Goal: Information Seeking & Learning: Find specific fact

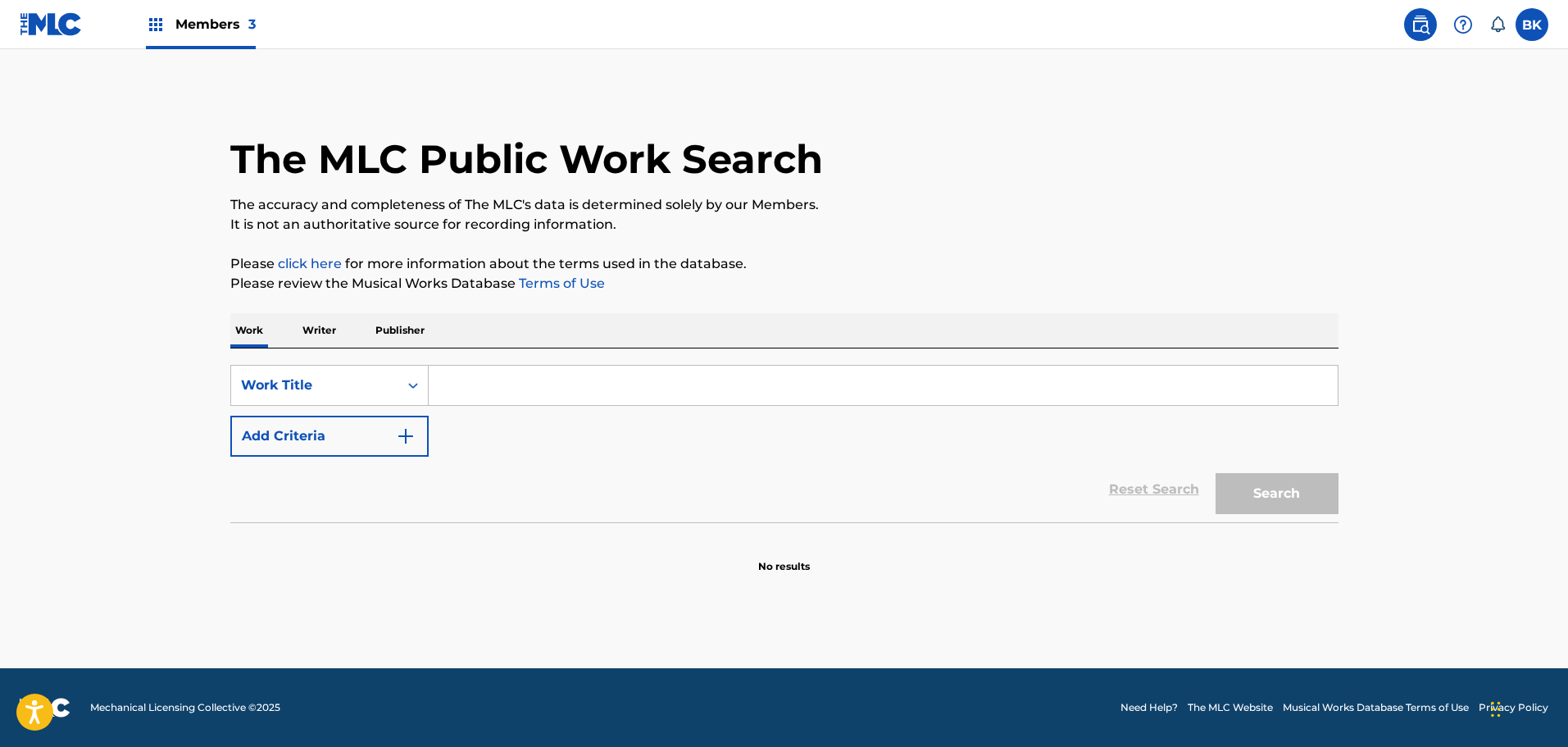
click at [500, 378] on input "Search Form" at bounding box center [883, 385] width 909 height 40
paste input "LAND OF MY FATHER"
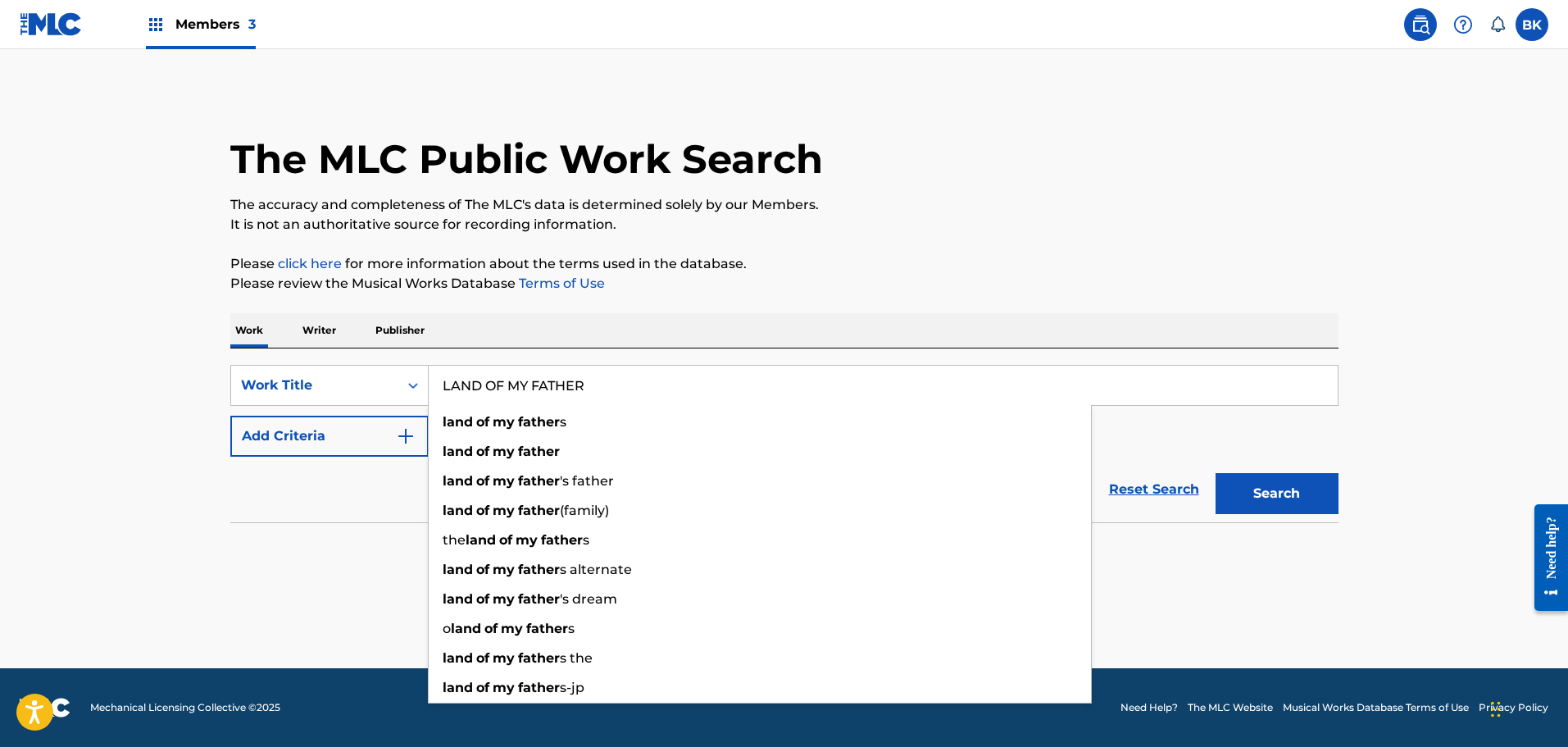
type input "LAND OF MY FATHER"
click at [361, 438] on button "Add Criteria" at bounding box center [329, 435] width 198 height 41
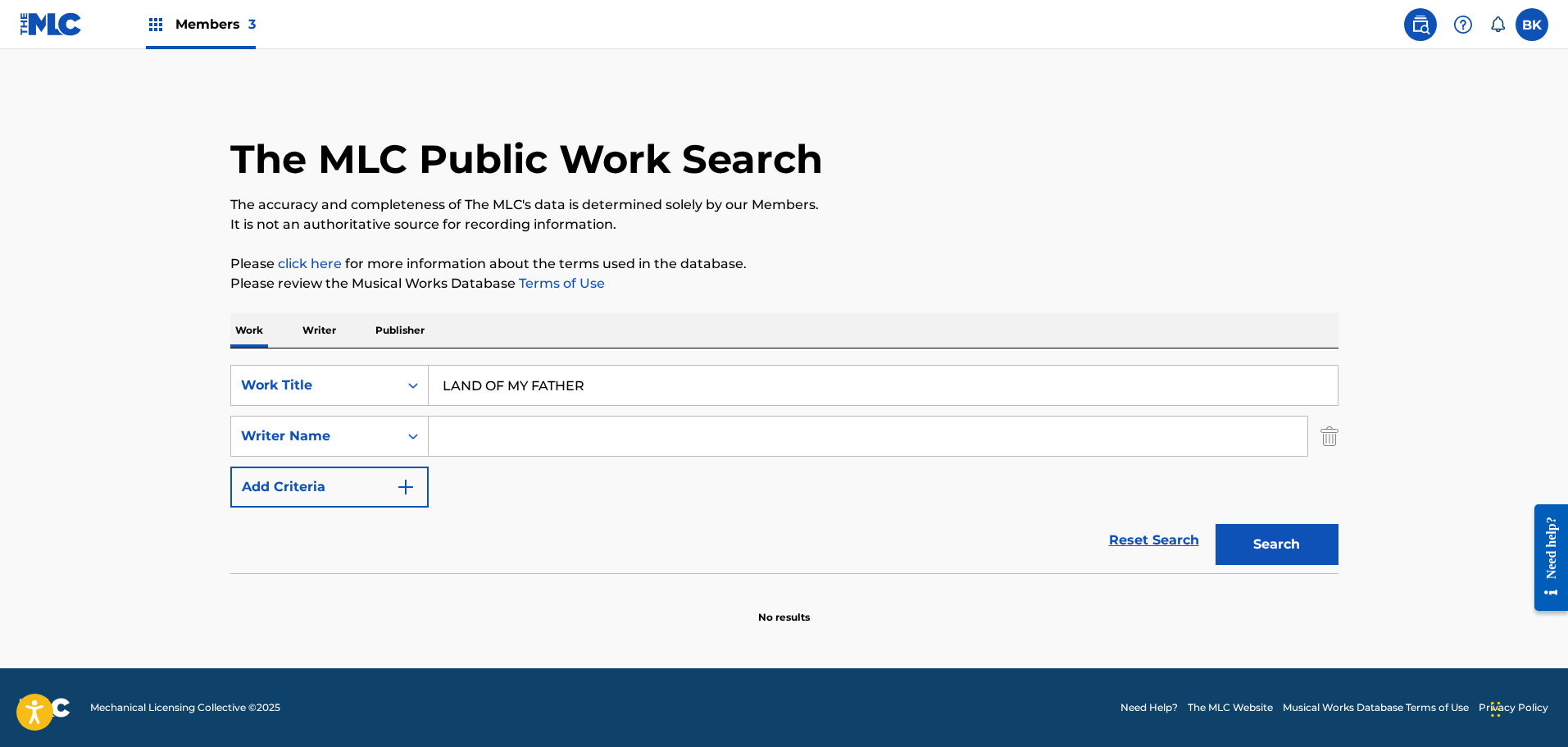
click at [476, 438] on input "Search Form" at bounding box center [868, 436] width 879 height 40
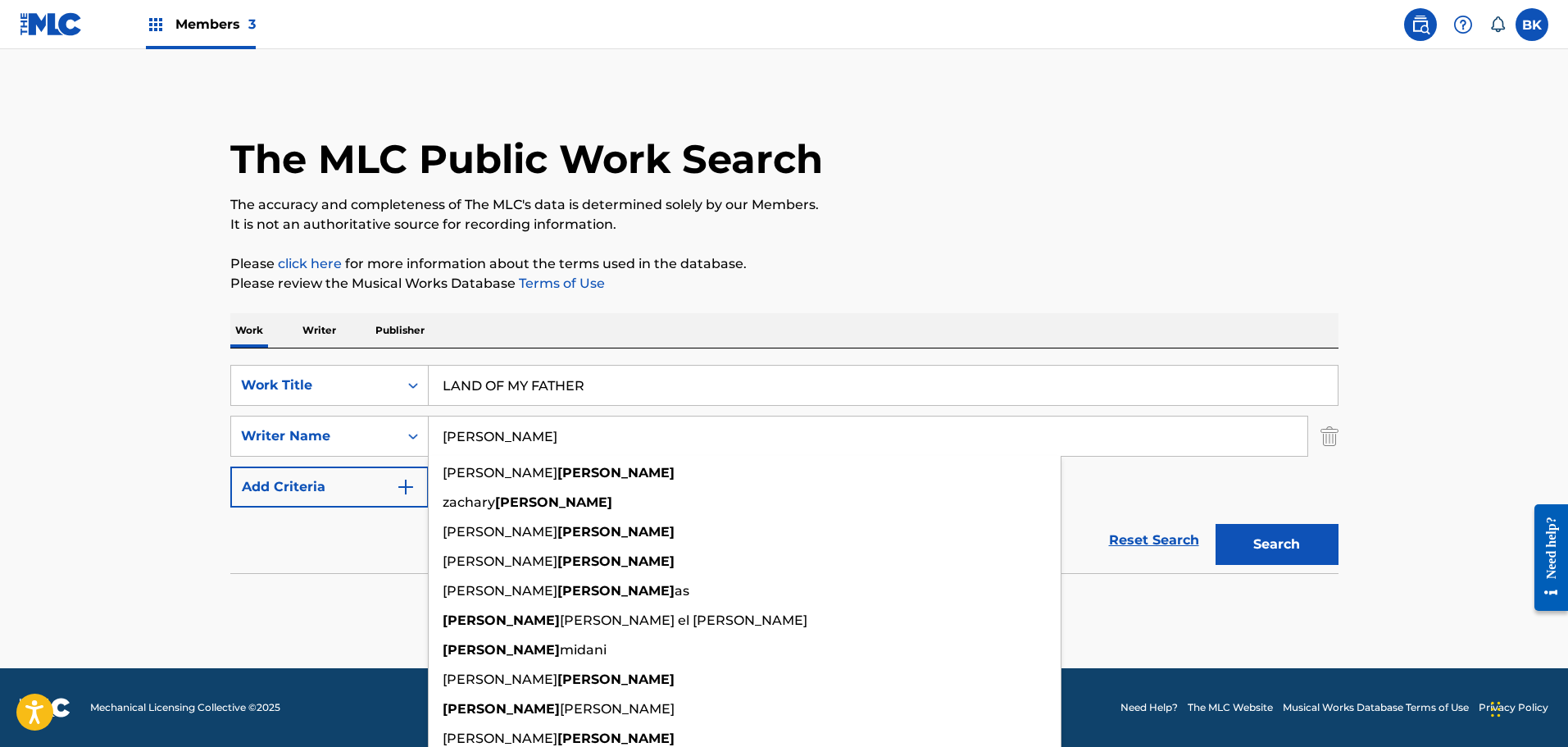
type input "[PERSON_NAME]"
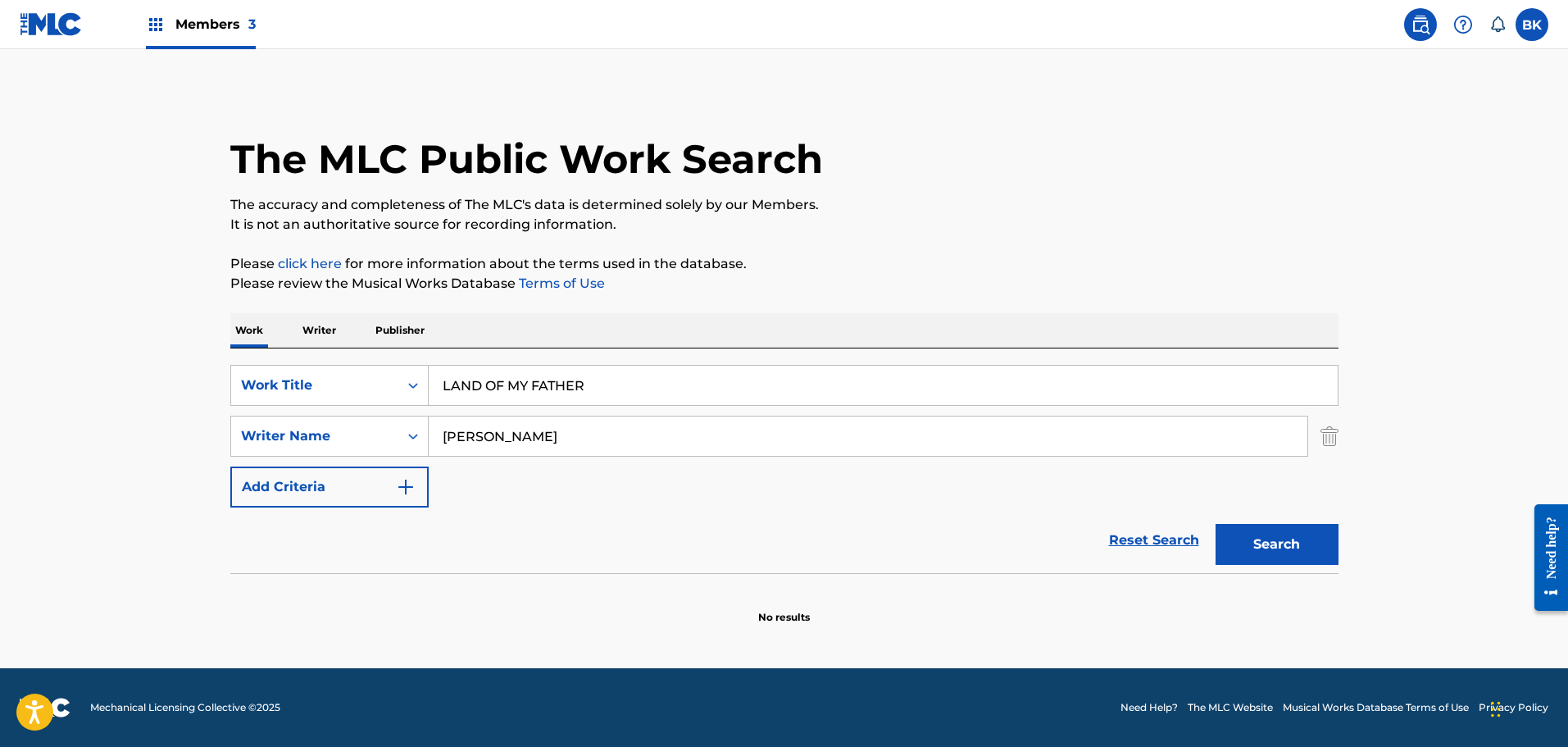
click at [1365, 239] on main "The MLC Public Work Search The accuracy and completeness of The MLC's data is d…" at bounding box center [784, 359] width 1568 height 620
click at [1282, 553] on button "Search" at bounding box center [1276, 544] width 122 height 41
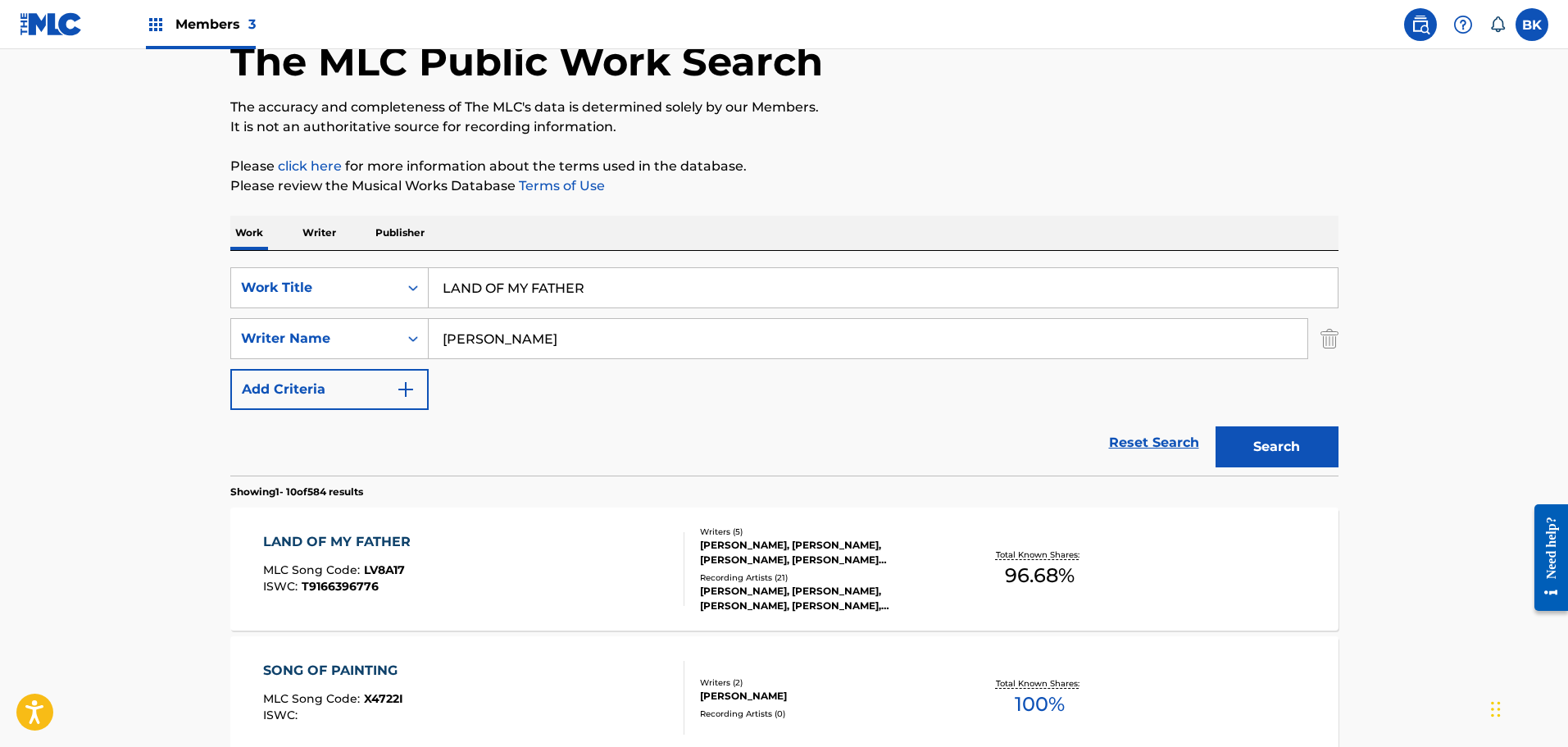
scroll to position [136, 0]
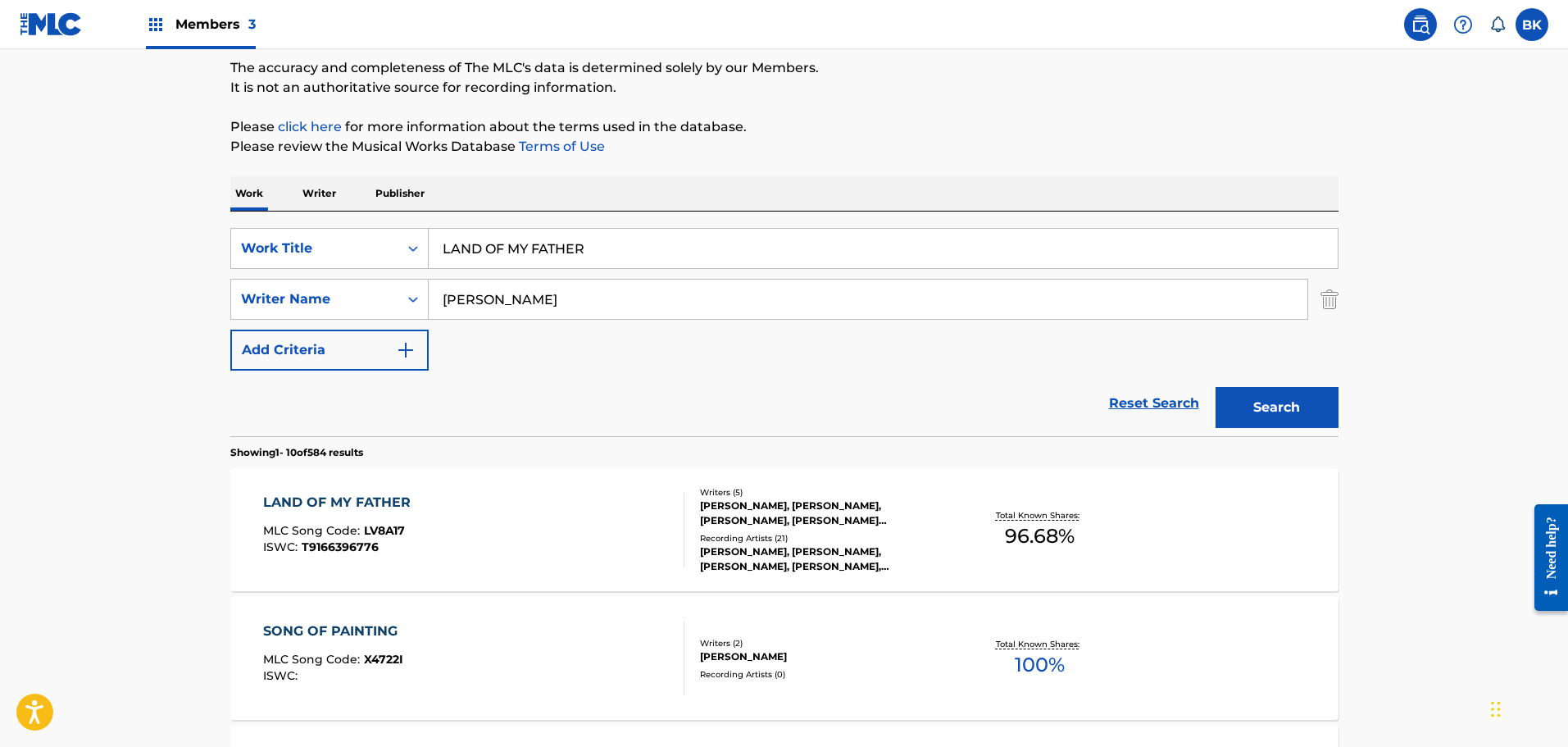
click at [815, 516] on div "[PERSON_NAME], [PERSON_NAME], [PERSON_NAME], [PERSON_NAME] [PERSON_NAME]" at bounding box center [823, 514] width 248 height 30
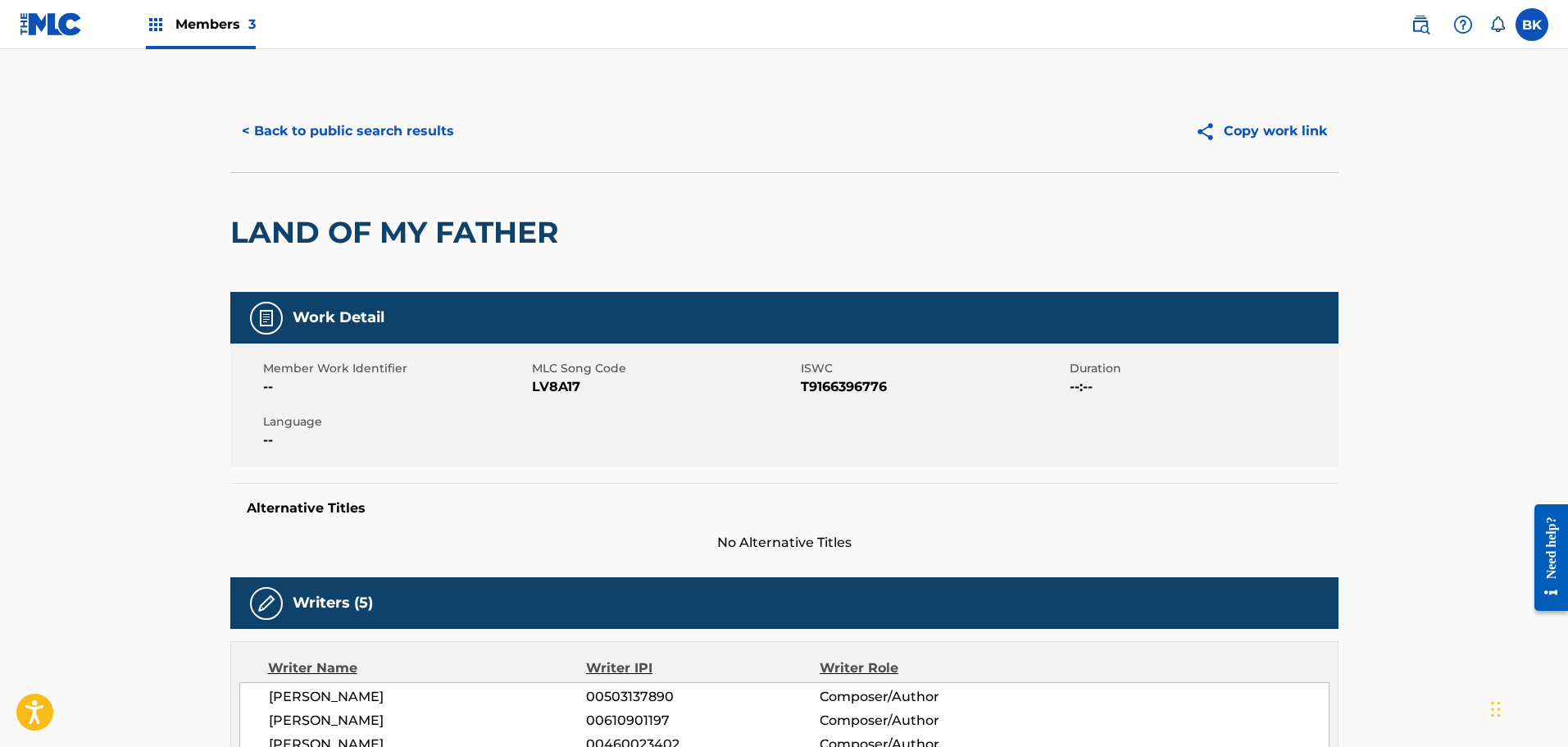
click at [323, 124] on button "< Back to public search results" at bounding box center [347, 130] width 235 height 41
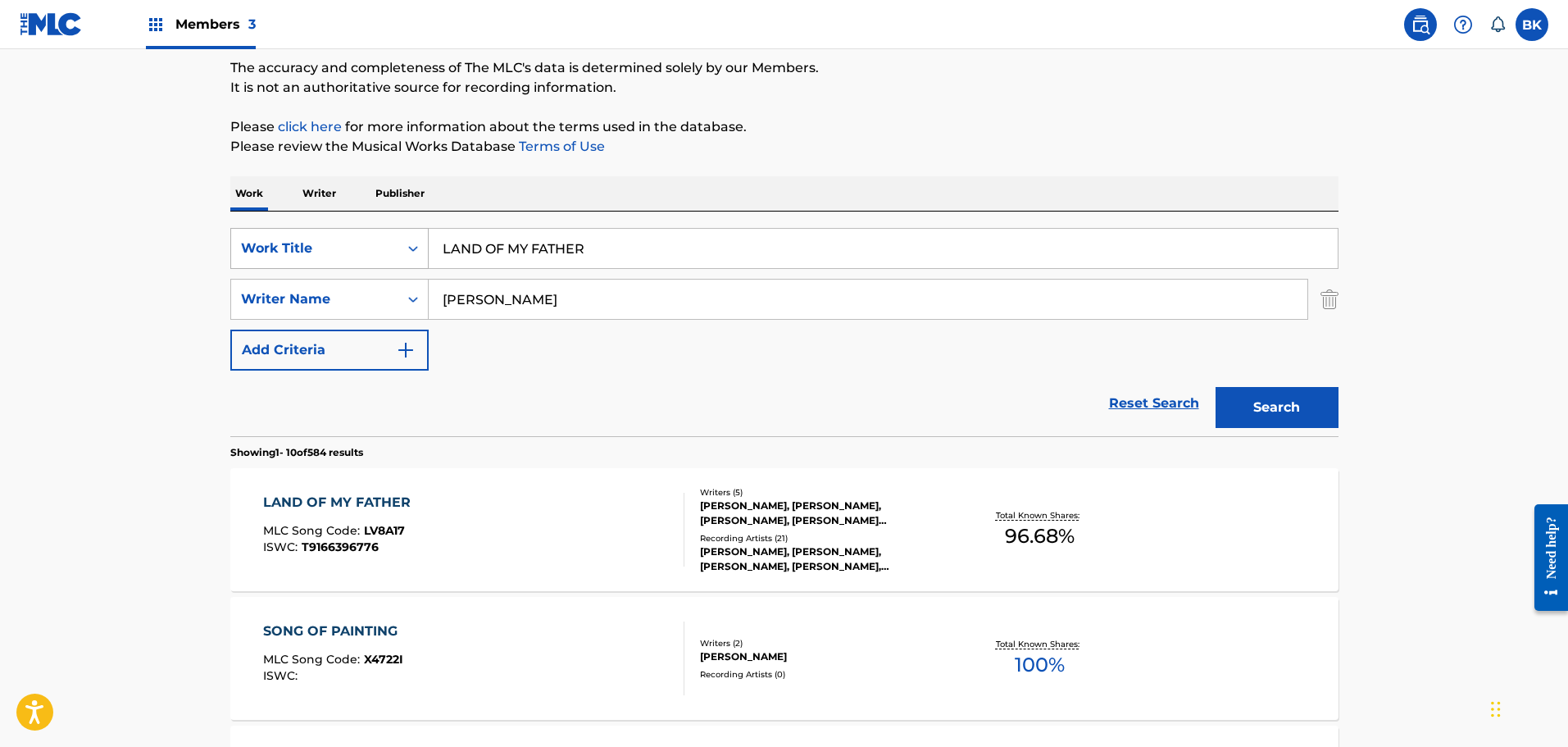
drag, startPoint x: 614, startPoint y: 253, endPoint x: 408, endPoint y: 253, distance: 206.0
click at [408, 253] on div "SearchWithCriteriae7dfa612-ce95-4436-973f-4d26198698d2 Work Title LAND OF MY FA…" at bounding box center [784, 248] width 1108 height 41
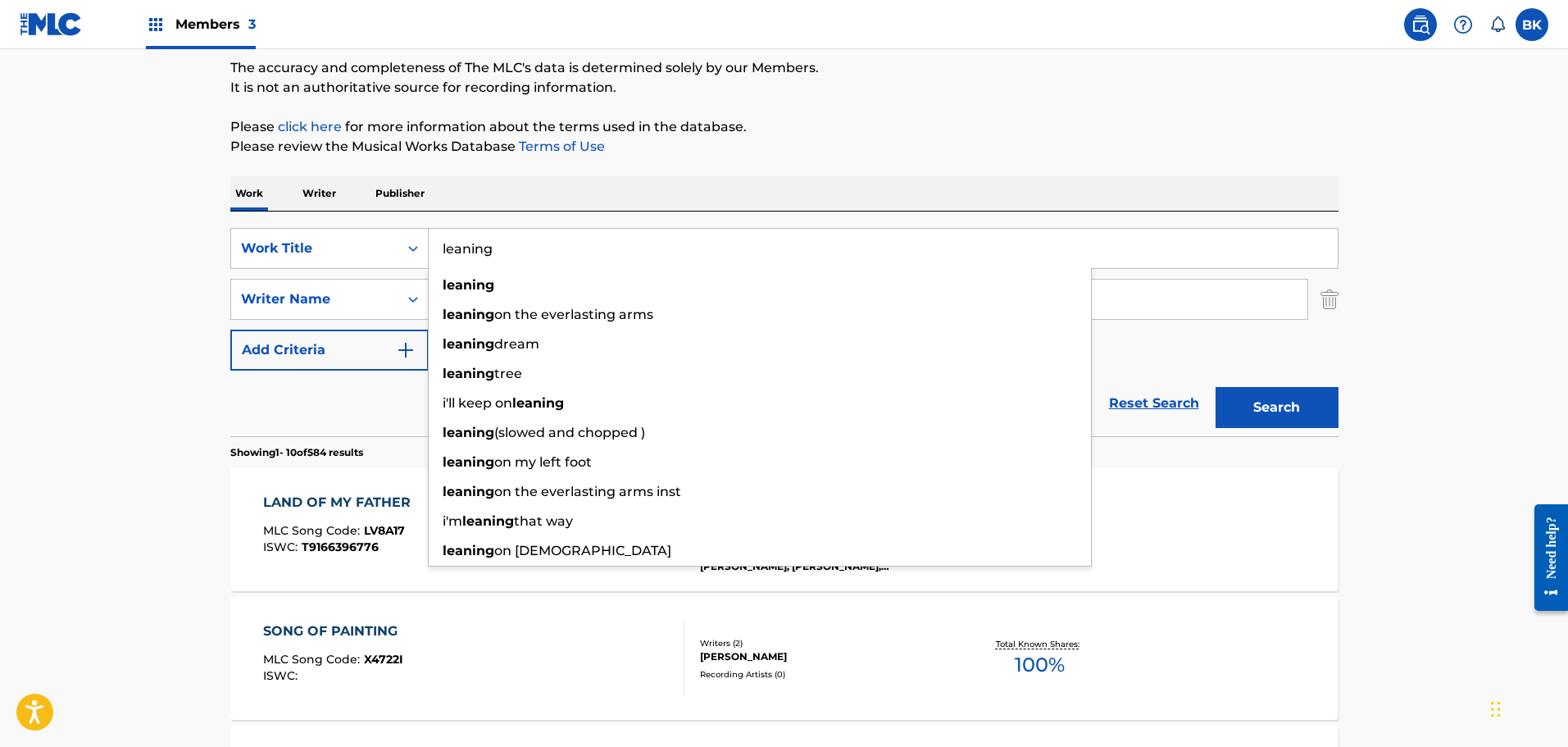
type input "leaning"
click at [957, 127] on p "Please click here for more information about the terms used in the database." at bounding box center [784, 127] width 1108 height 20
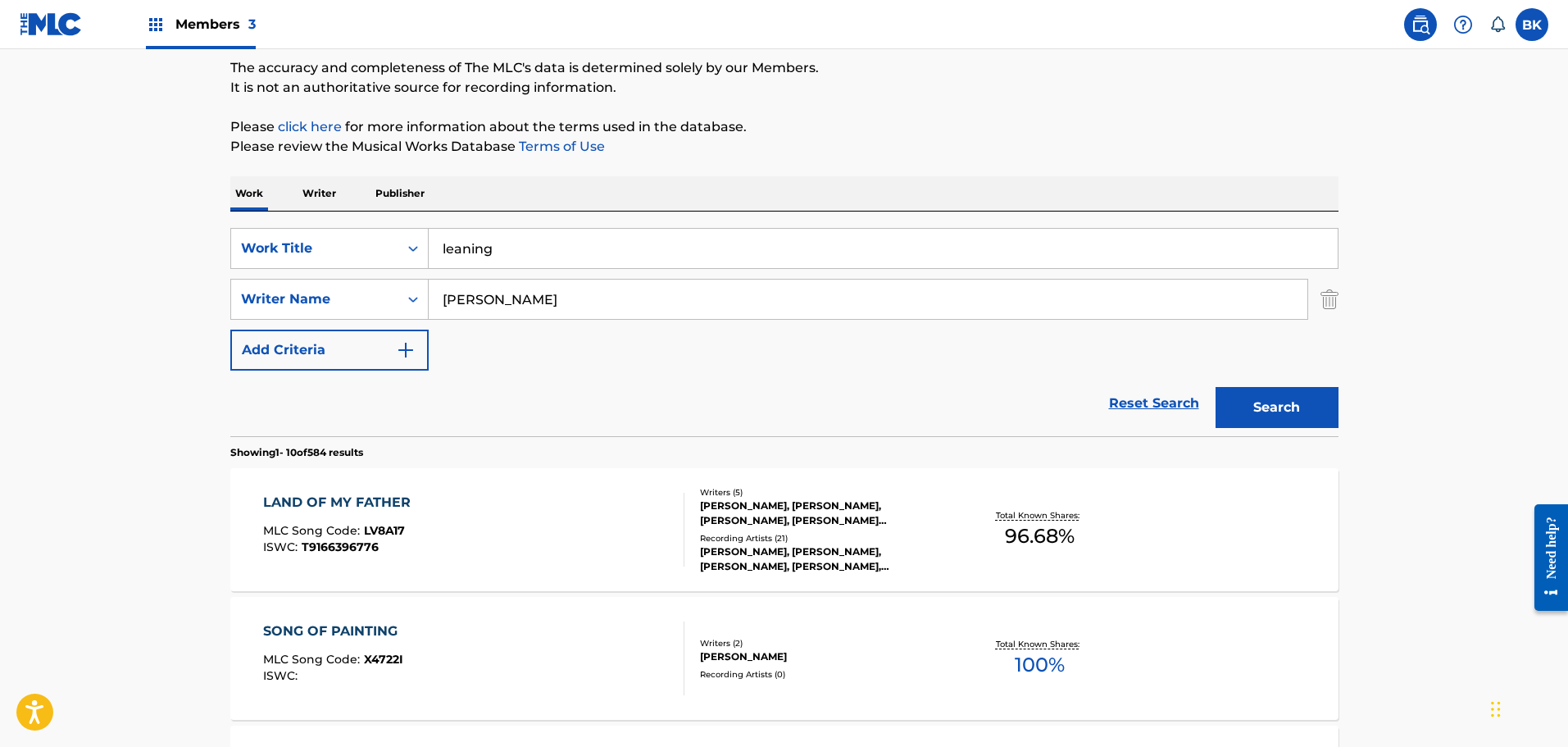
click at [1277, 404] on button "Search" at bounding box center [1276, 407] width 122 height 41
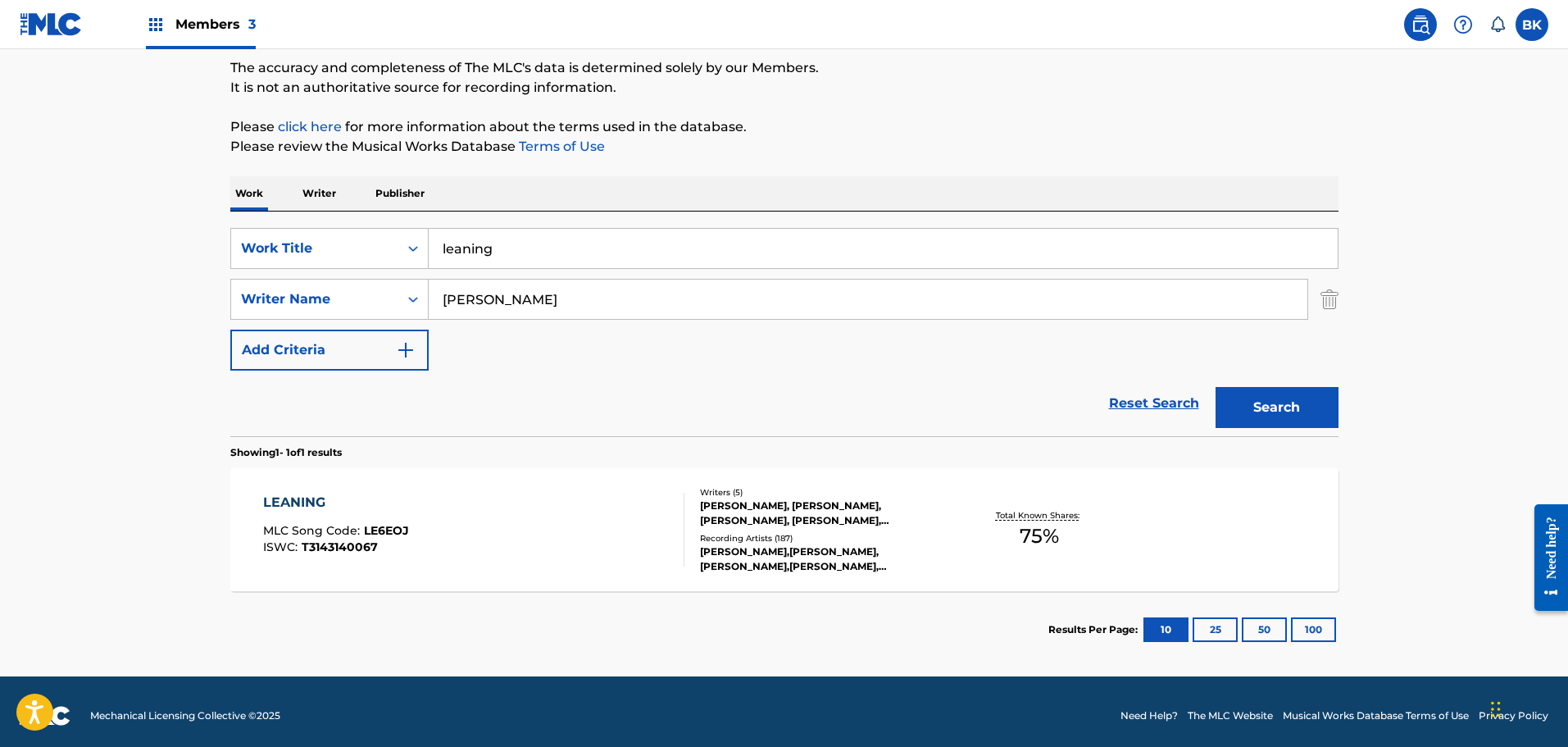
click at [822, 528] on div "Writers ( 5 ) [PERSON_NAME], [PERSON_NAME], [PERSON_NAME], [PERSON_NAME], [PERS…" at bounding box center [815, 530] width 263 height 88
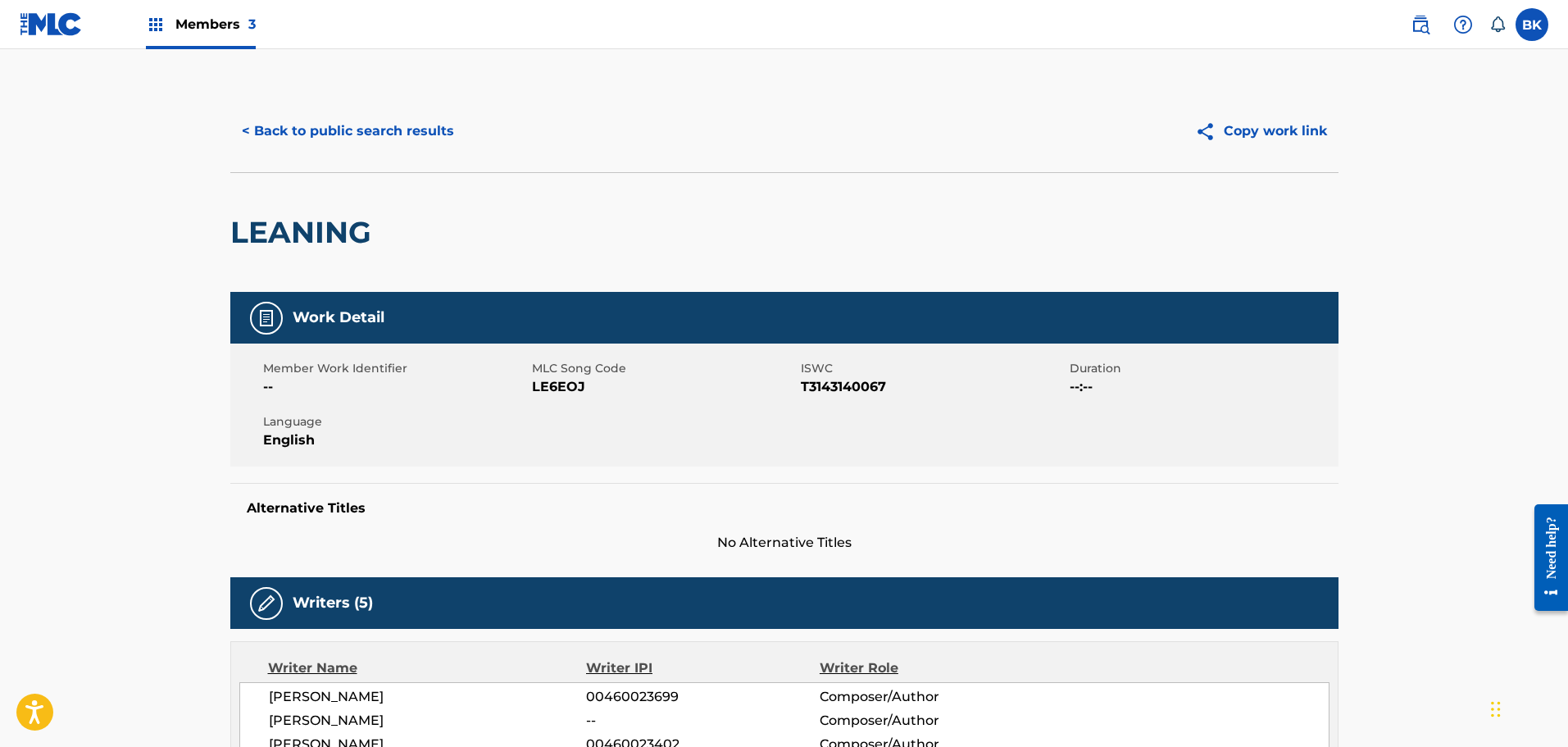
click at [348, 128] on button "< Back to public search results" at bounding box center [347, 130] width 235 height 41
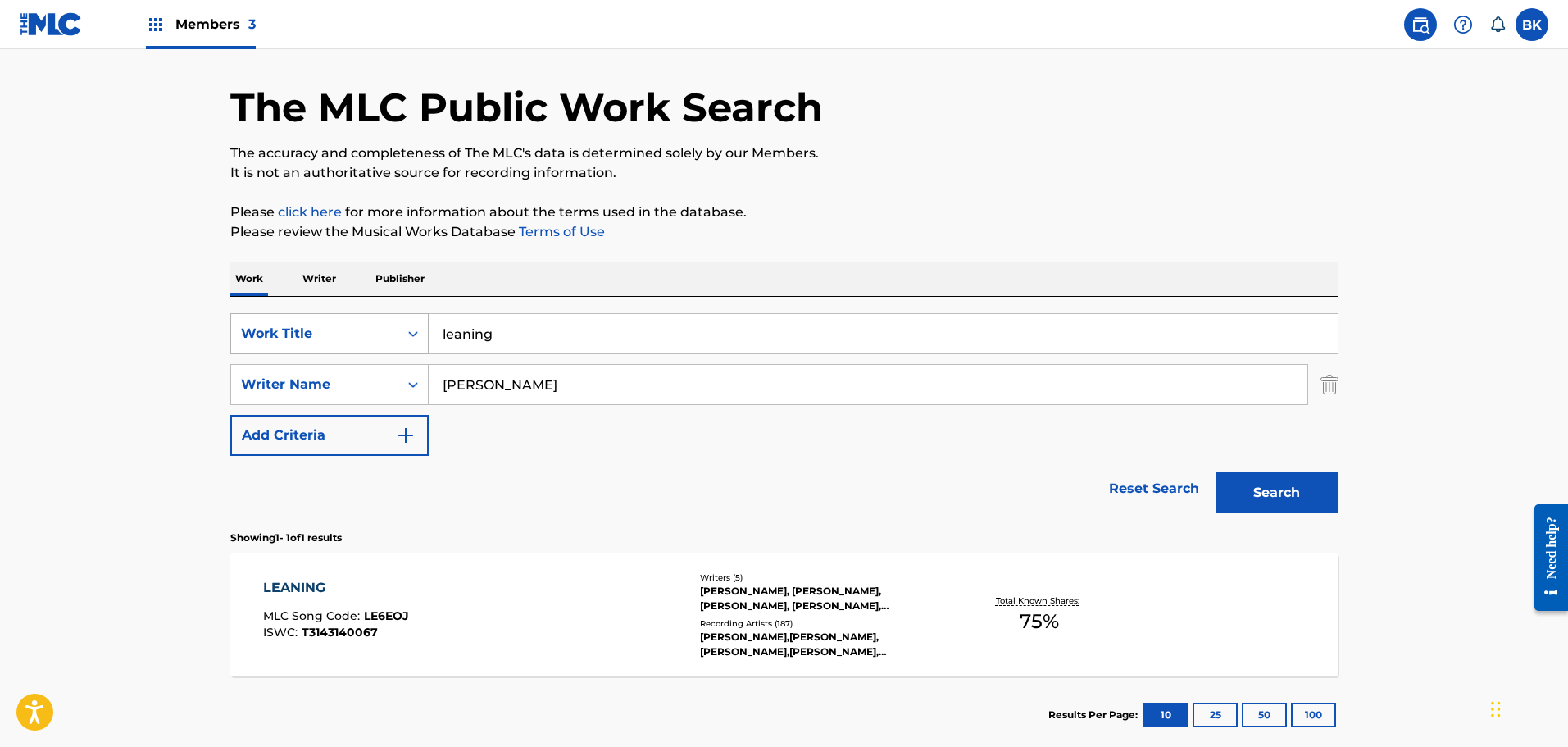
drag, startPoint x: 523, startPoint y: 332, endPoint x: 349, endPoint y: 334, distance: 174.0
click at [349, 334] on div "SearchWithCriteriae7dfa612-ce95-4436-973f-4d26198698d2 Work Title leaning" at bounding box center [784, 333] width 1108 height 41
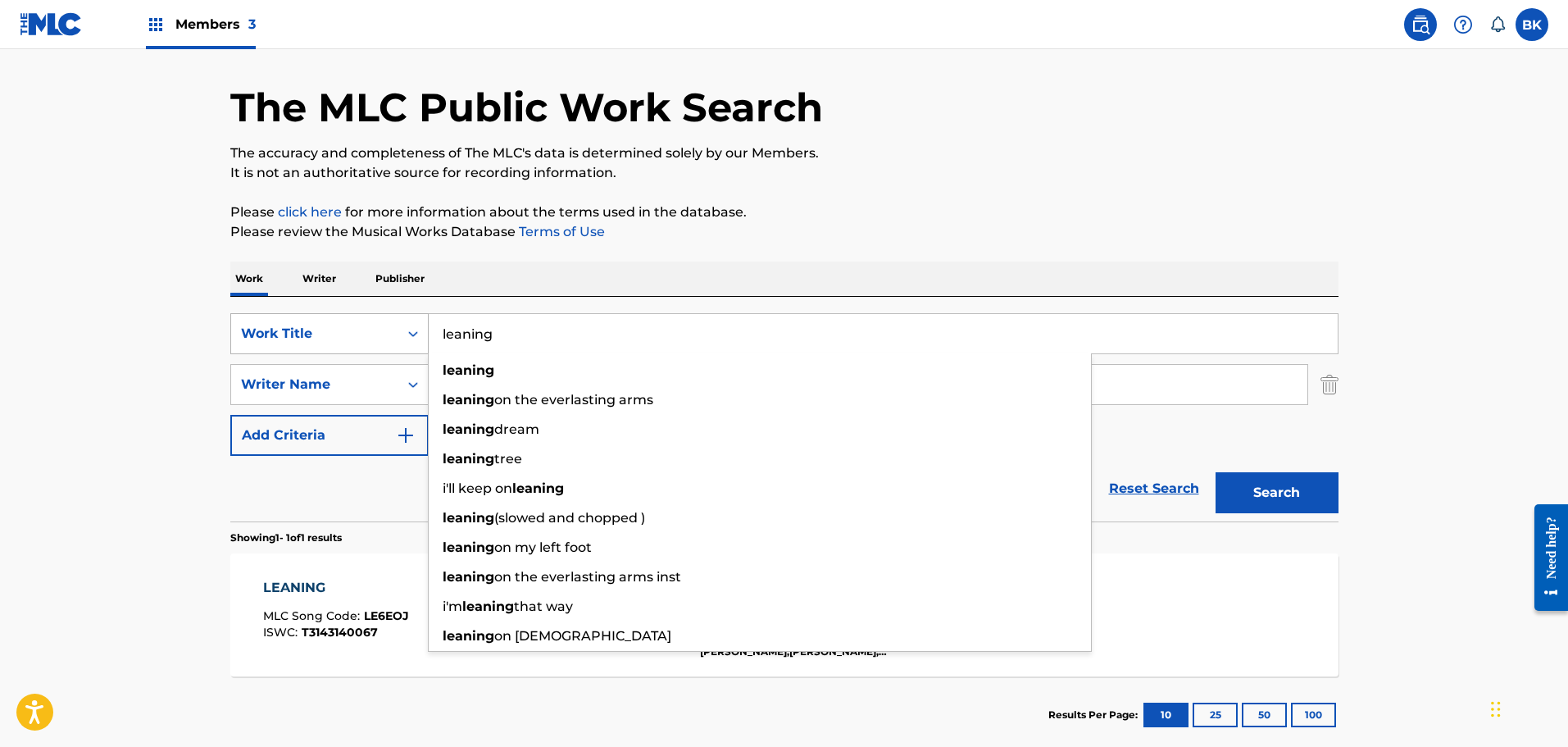
paste input "LEAVE A LIGHT ON"
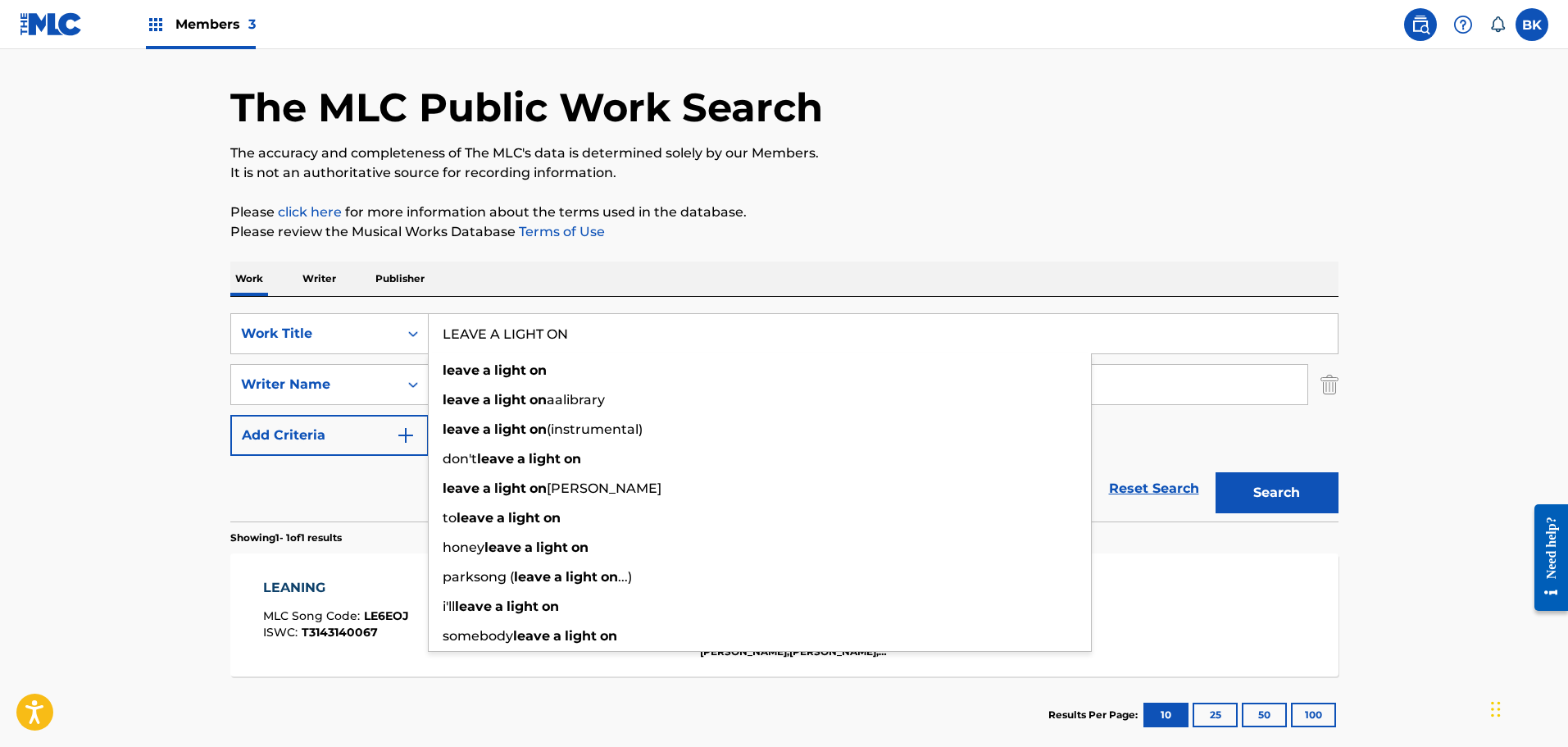
type input "LEAVE A LIGHT ON"
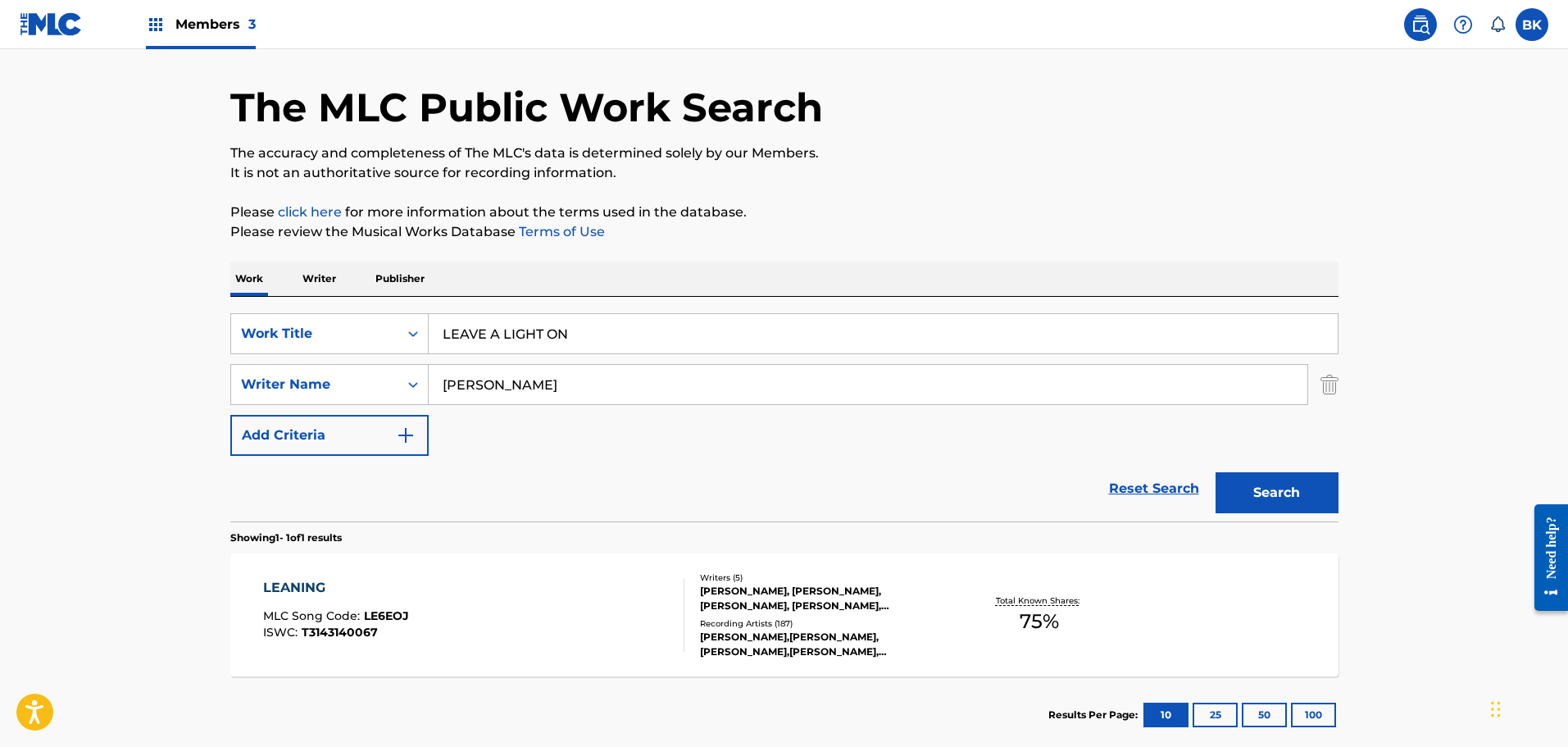
click at [1300, 503] on button "Search" at bounding box center [1276, 492] width 122 height 41
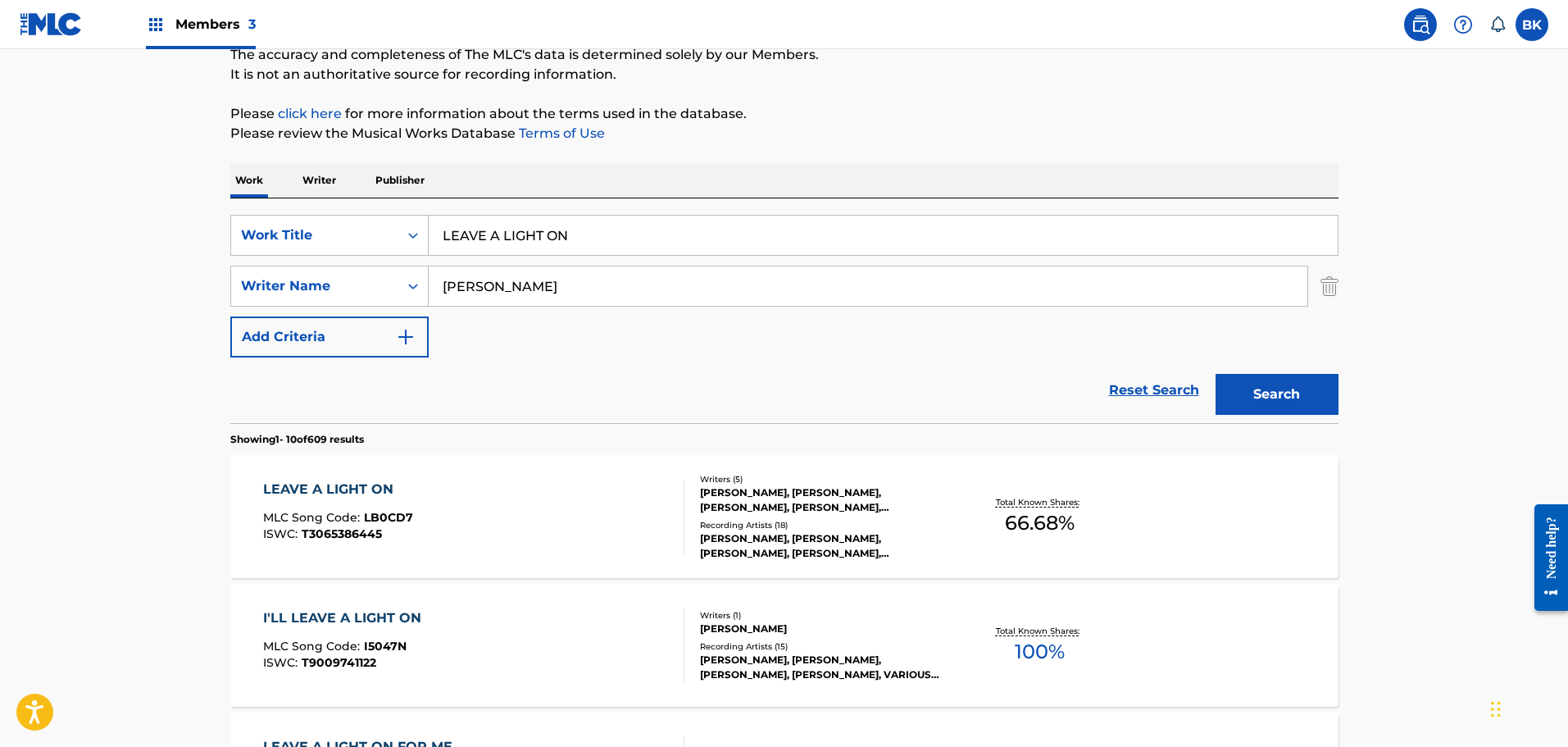
scroll to position [188, 0]
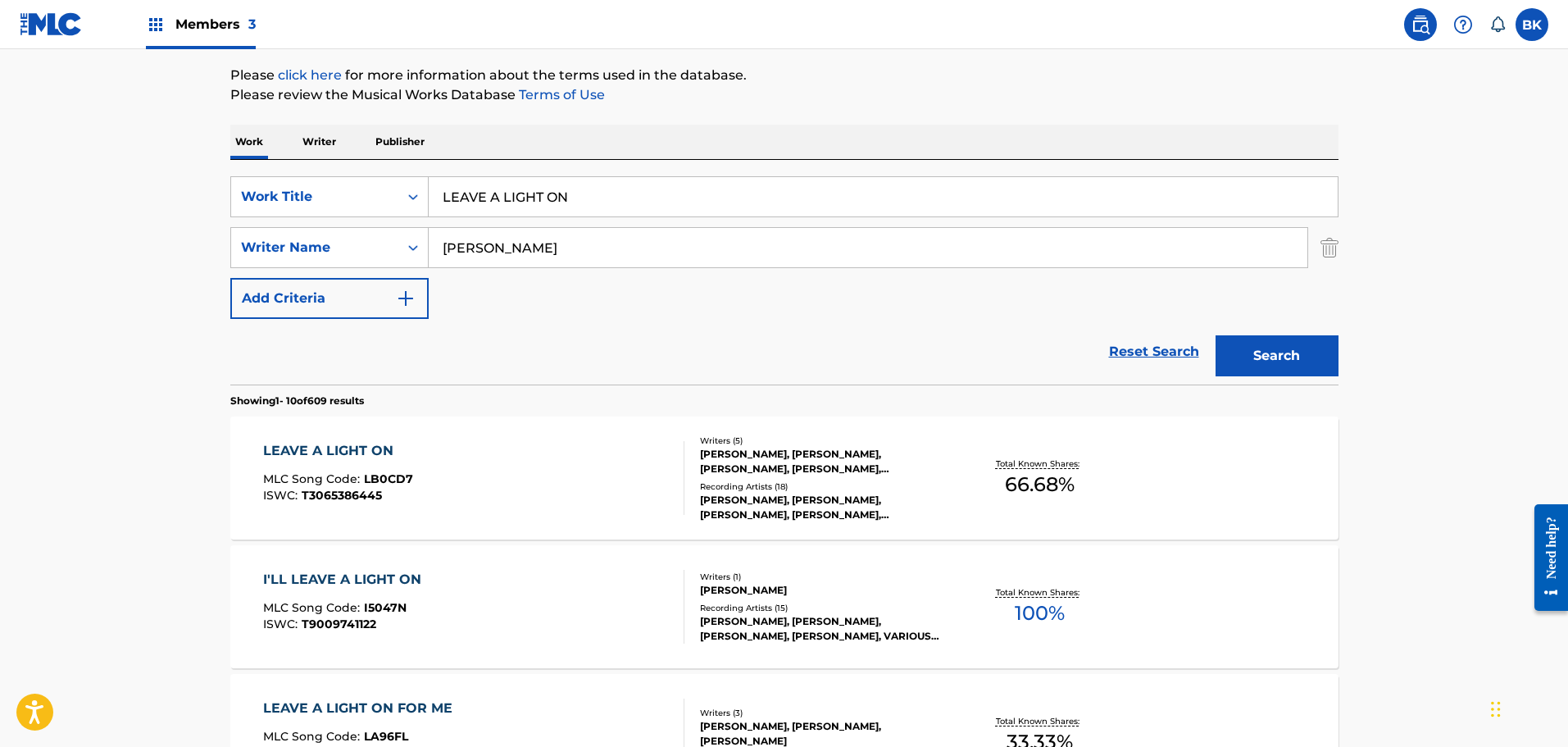
click at [879, 466] on div "[PERSON_NAME], [PERSON_NAME], [PERSON_NAME], [PERSON_NAME], [PERSON_NAME]" at bounding box center [823, 462] width 248 height 30
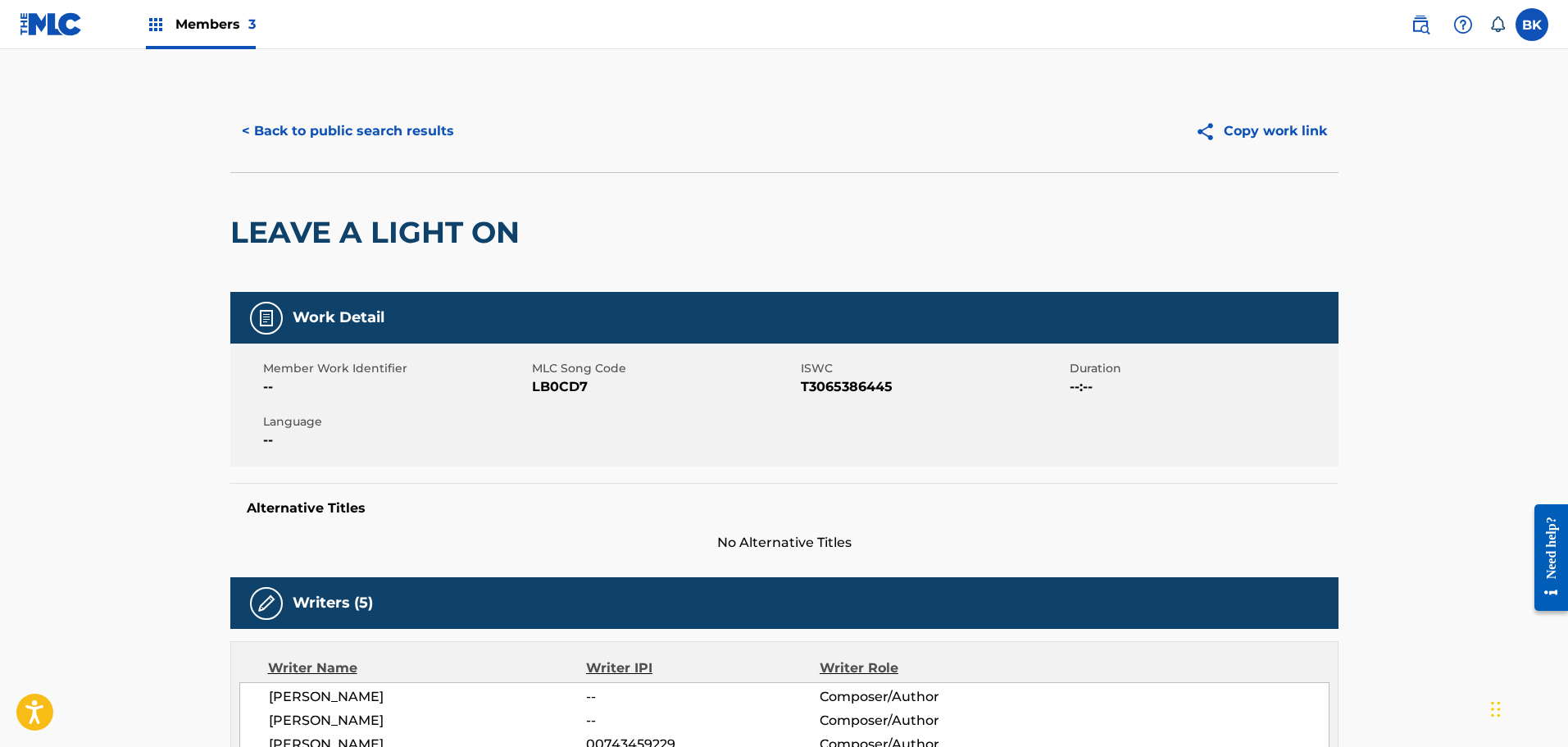
click at [331, 132] on button "< Back to public search results" at bounding box center [347, 130] width 235 height 41
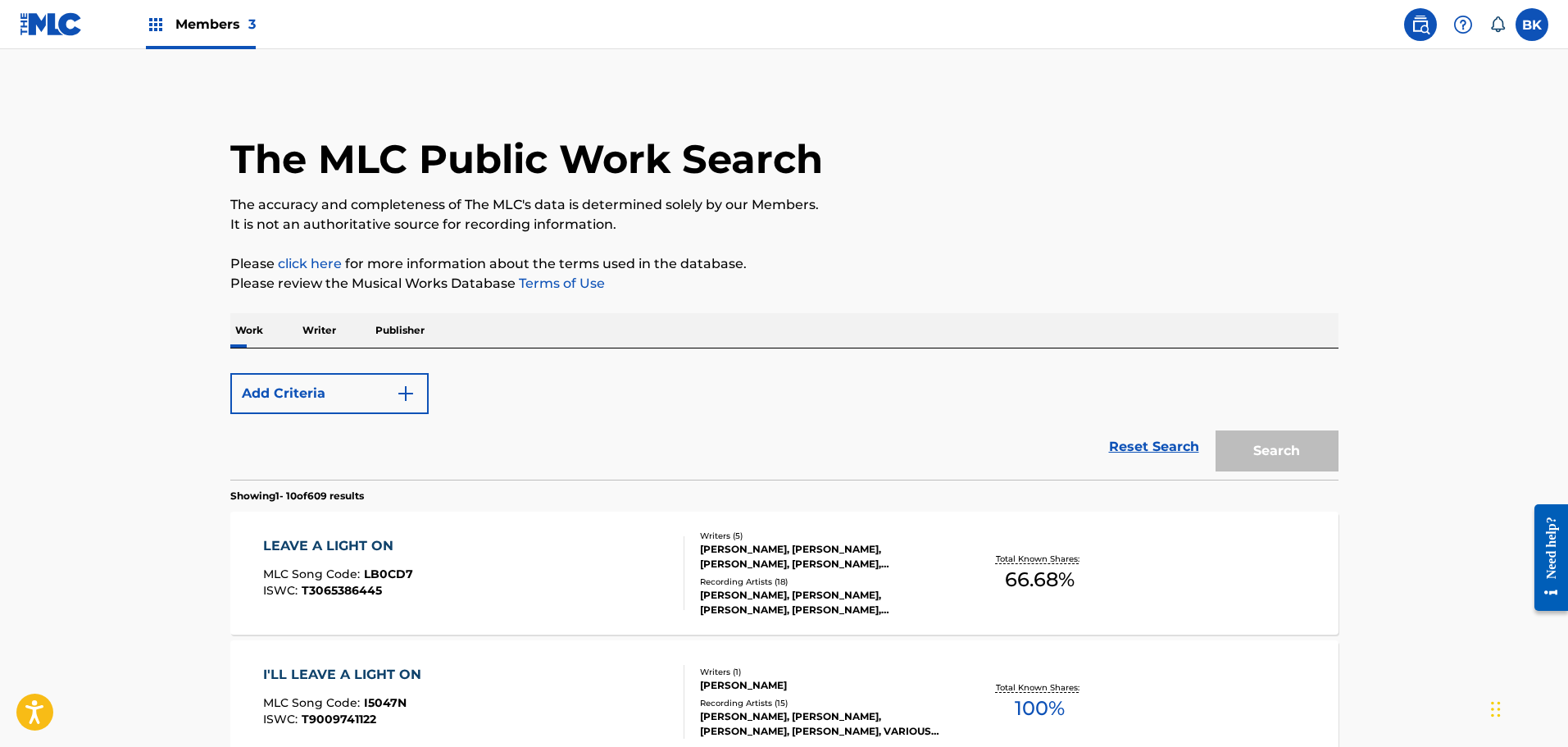
scroll to position [188, 0]
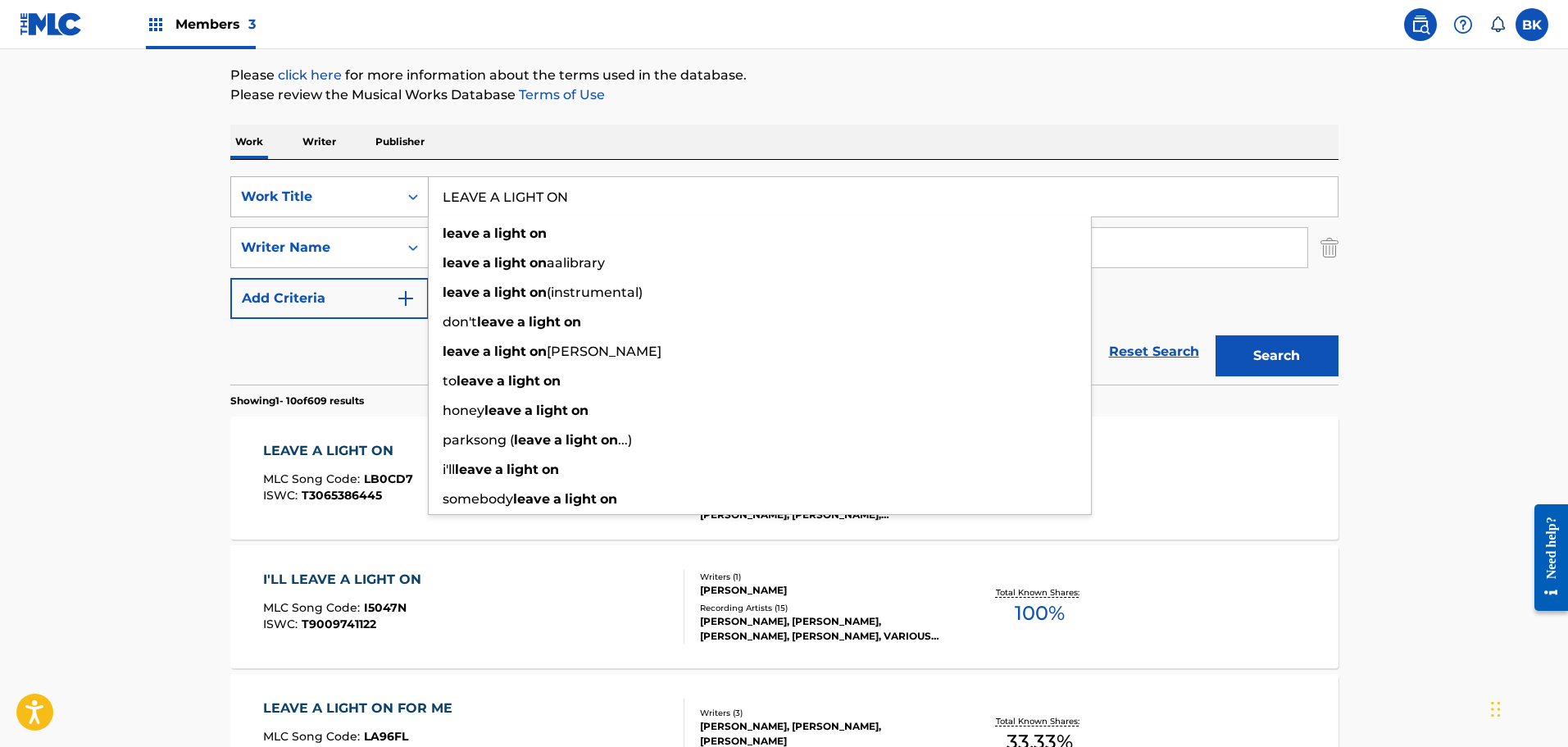
drag, startPoint x: 569, startPoint y: 194, endPoint x: 325, endPoint y: 200, distance: 244.1
click at [325, 200] on div "SearchWithCriteriae7dfa612-ce95-4436-973f-4d26198698d2 Work Title LEAVE A LIGHT…" at bounding box center [784, 196] width 1108 height 41
paste input "WORLD KEEPS SPINNING"
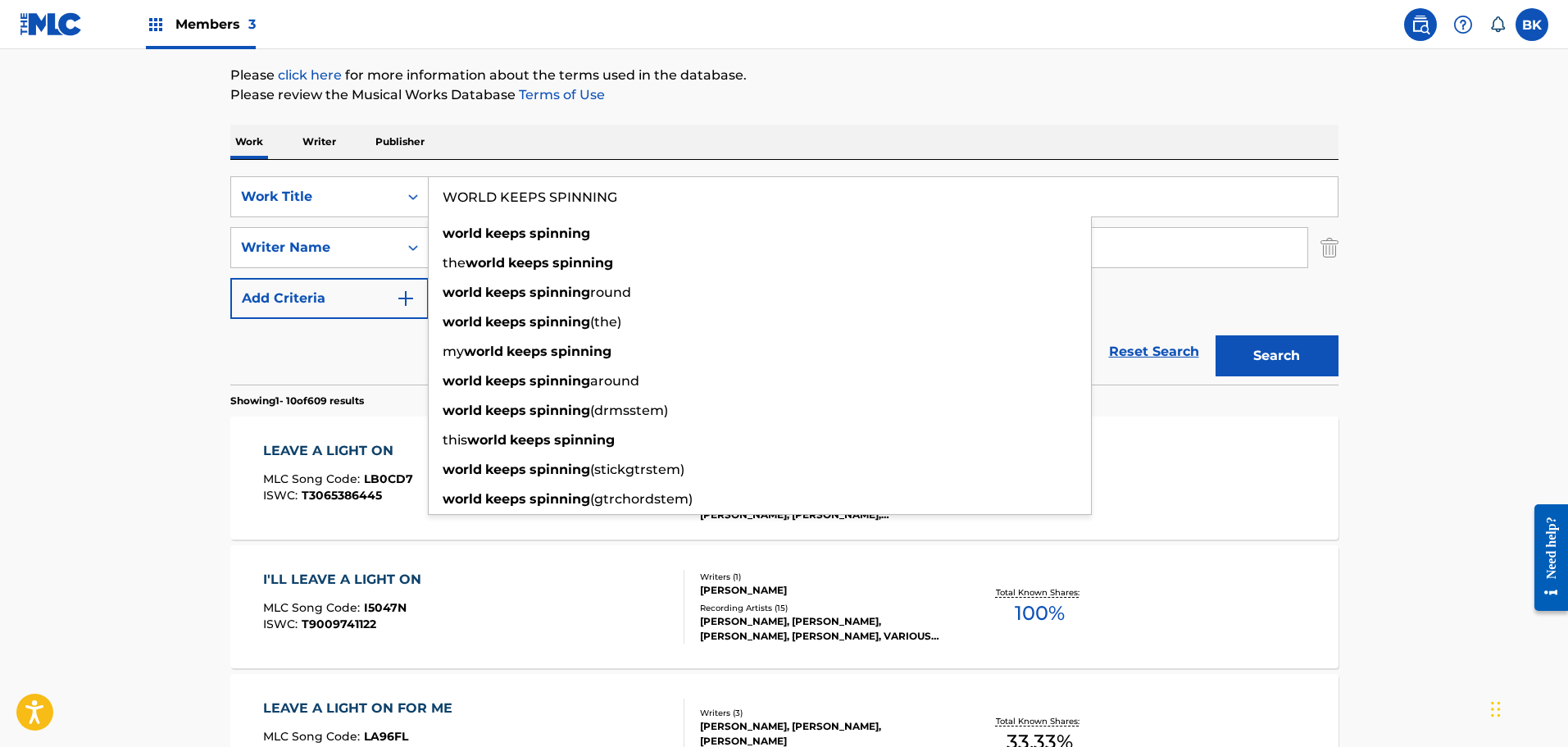
type input "WORLD KEEPS SPINNING"
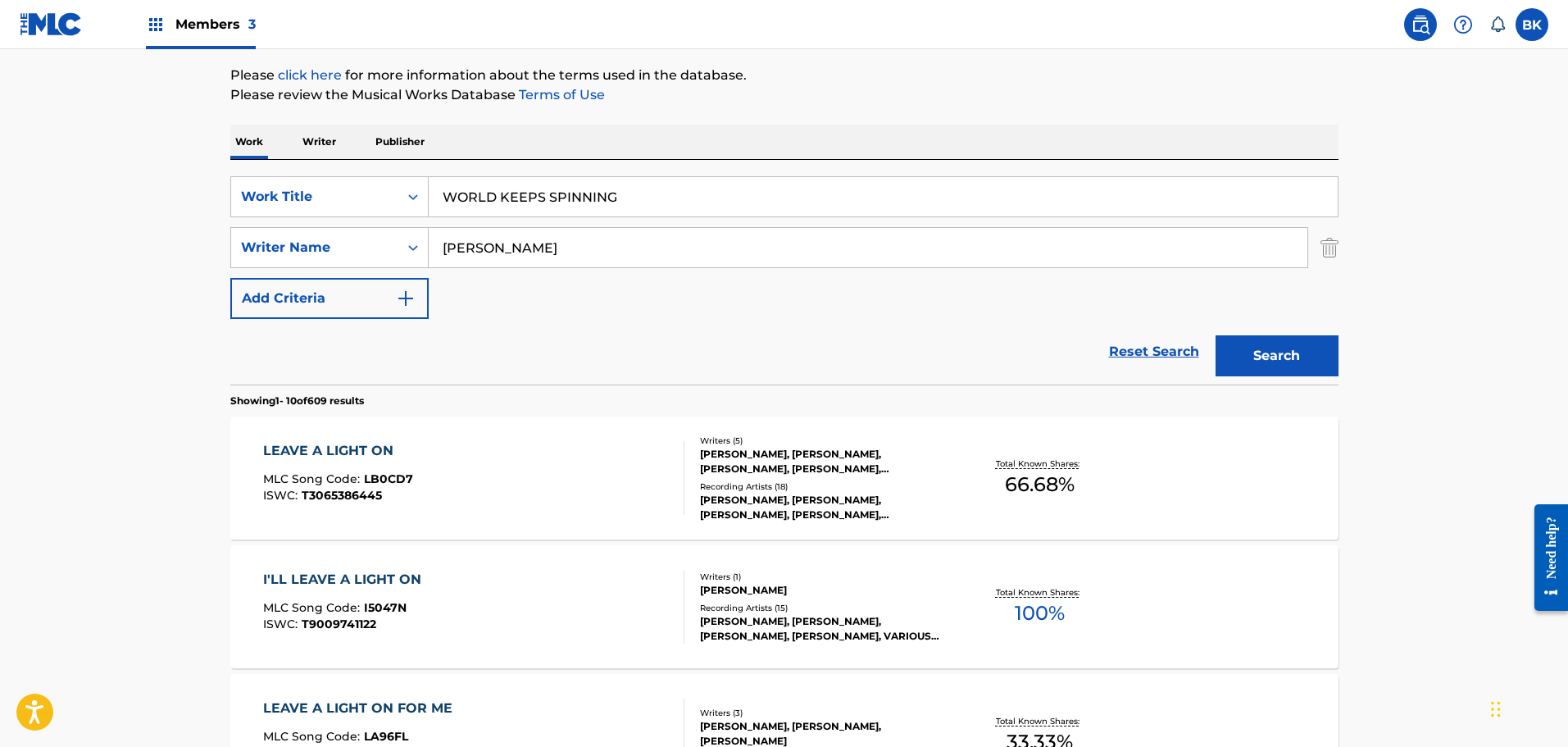
click at [1271, 349] on button "Search" at bounding box center [1276, 356] width 122 height 41
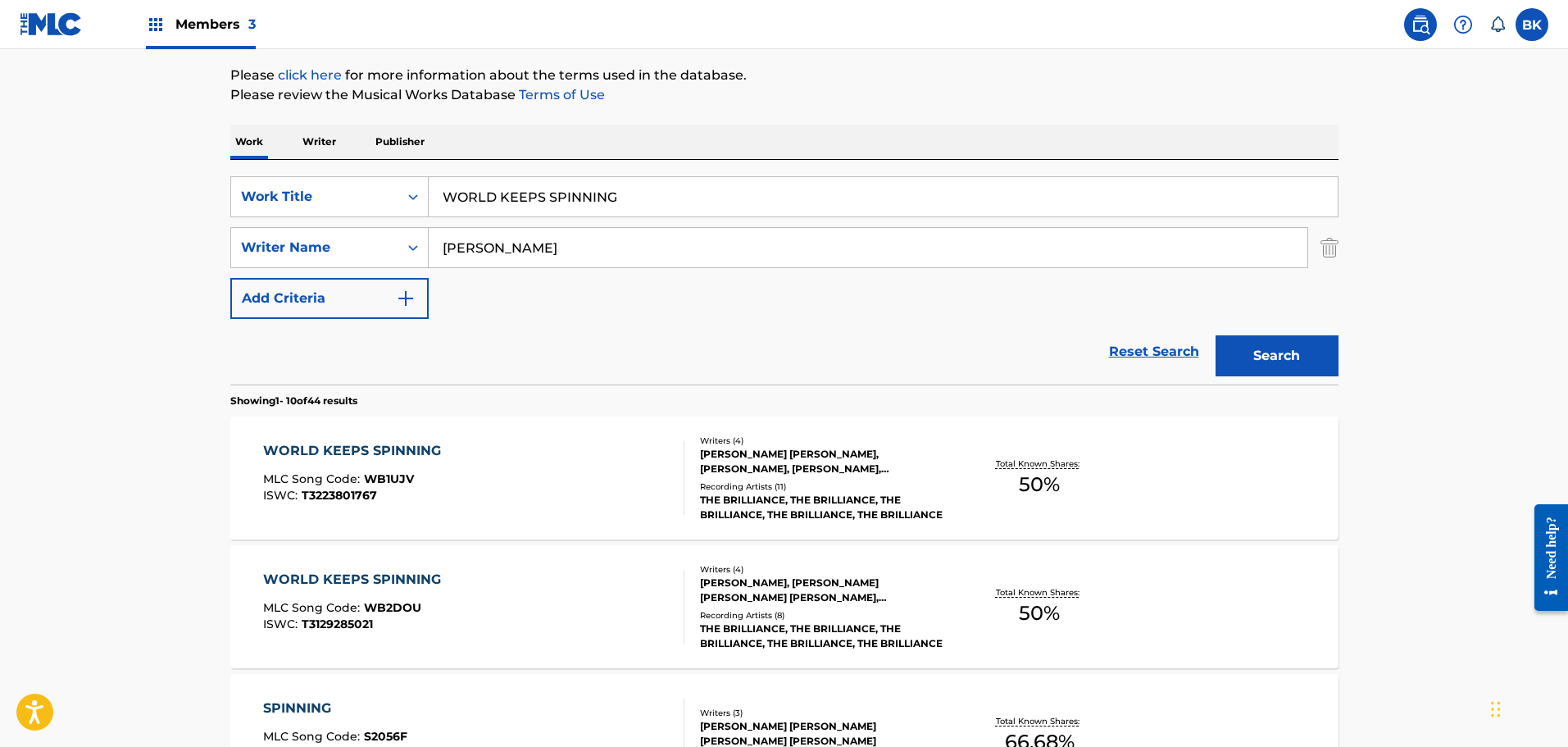
click at [804, 457] on div "[PERSON_NAME] [PERSON_NAME], [PERSON_NAME], [PERSON_NAME], [PERSON_NAME]" at bounding box center [823, 462] width 248 height 30
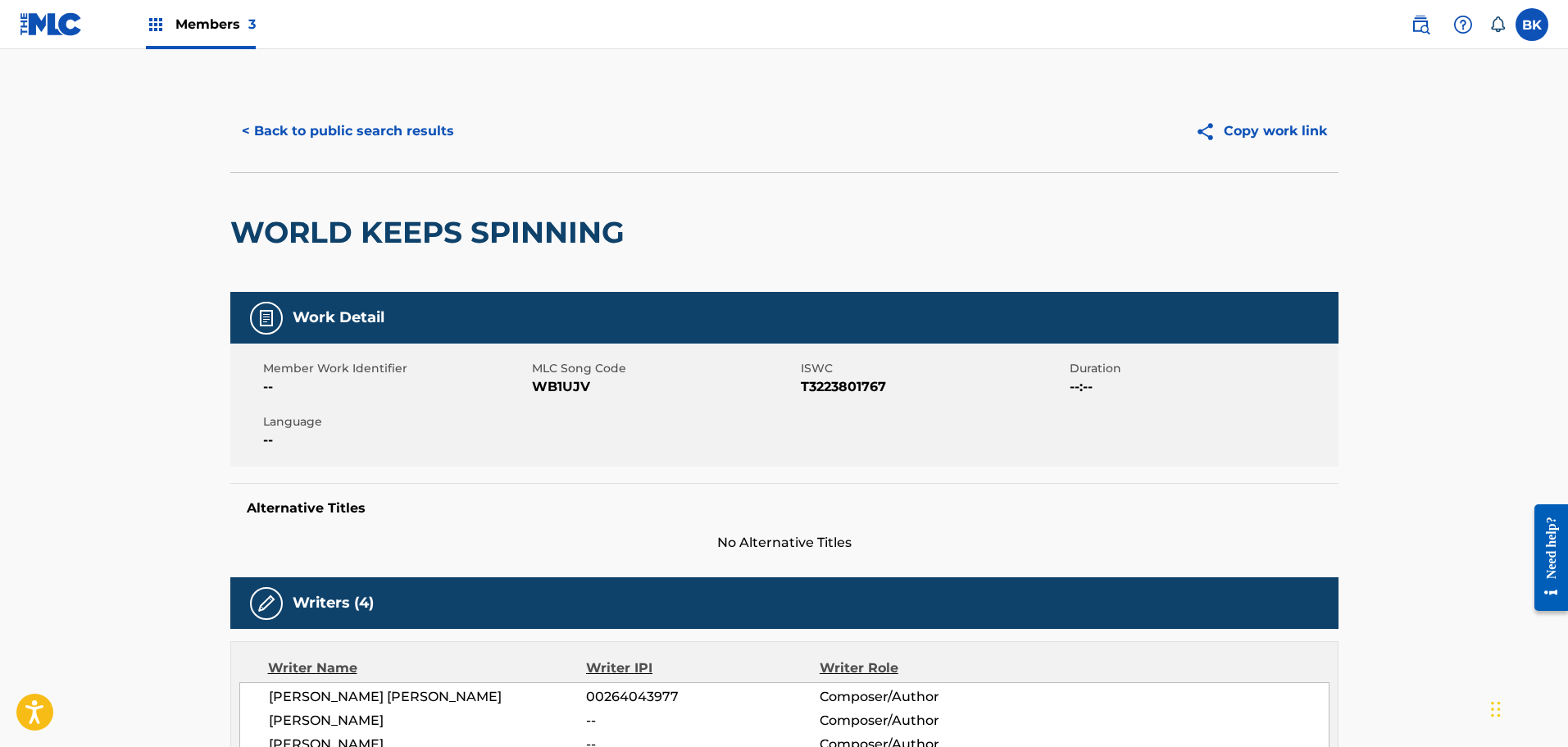
click at [336, 133] on button "< Back to public search results" at bounding box center [347, 130] width 235 height 41
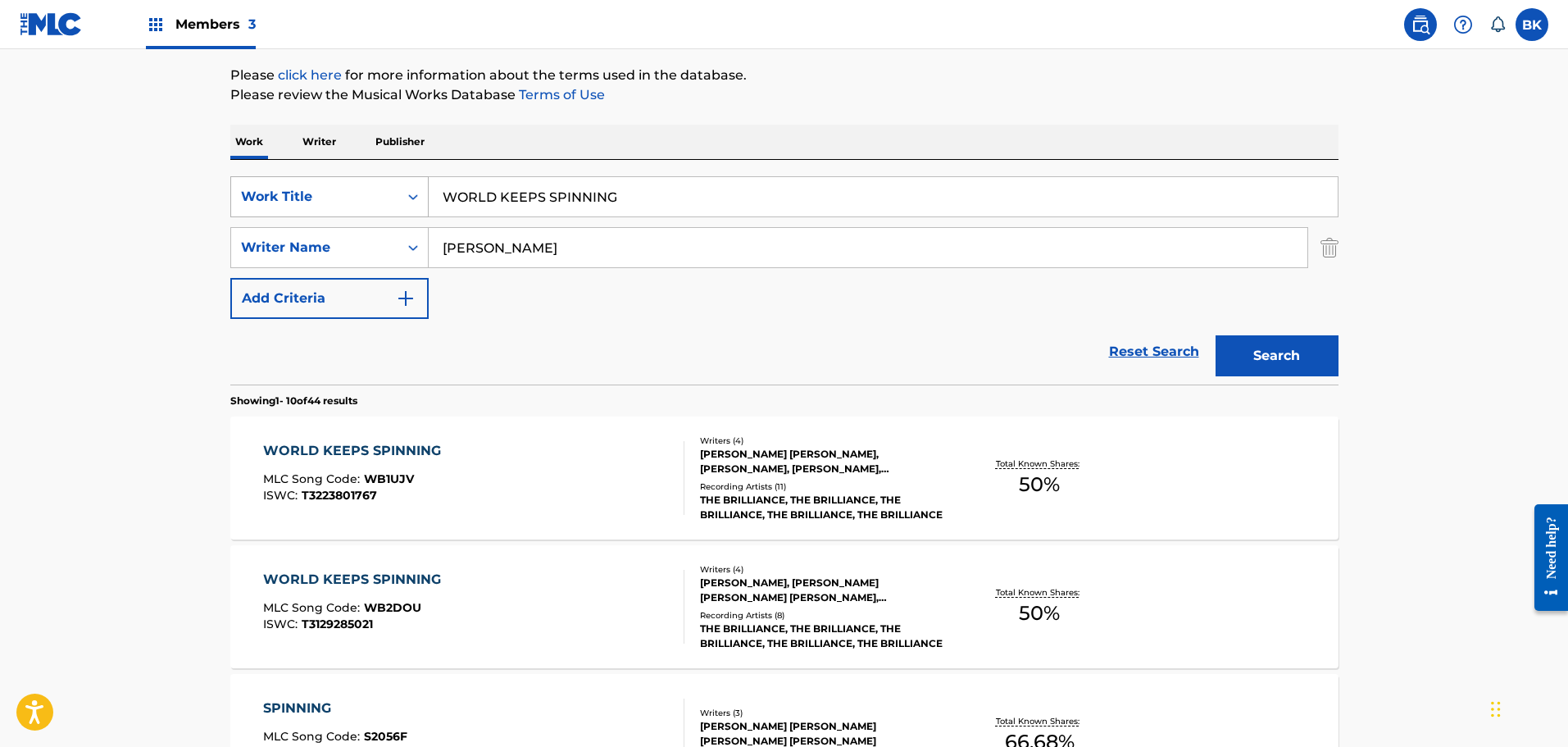
drag, startPoint x: 373, startPoint y: 200, endPoint x: 322, endPoint y: 200, distance: 51.0
click at [322, 200] on div "SearchWithCriteriae7dfa612-ce95-4436-973f-4d26198698d2 Work Title WORLD KEEPS S…" at bounding box center [784, 196] width 1108 height 41
paste input "NO OTHER NAME"
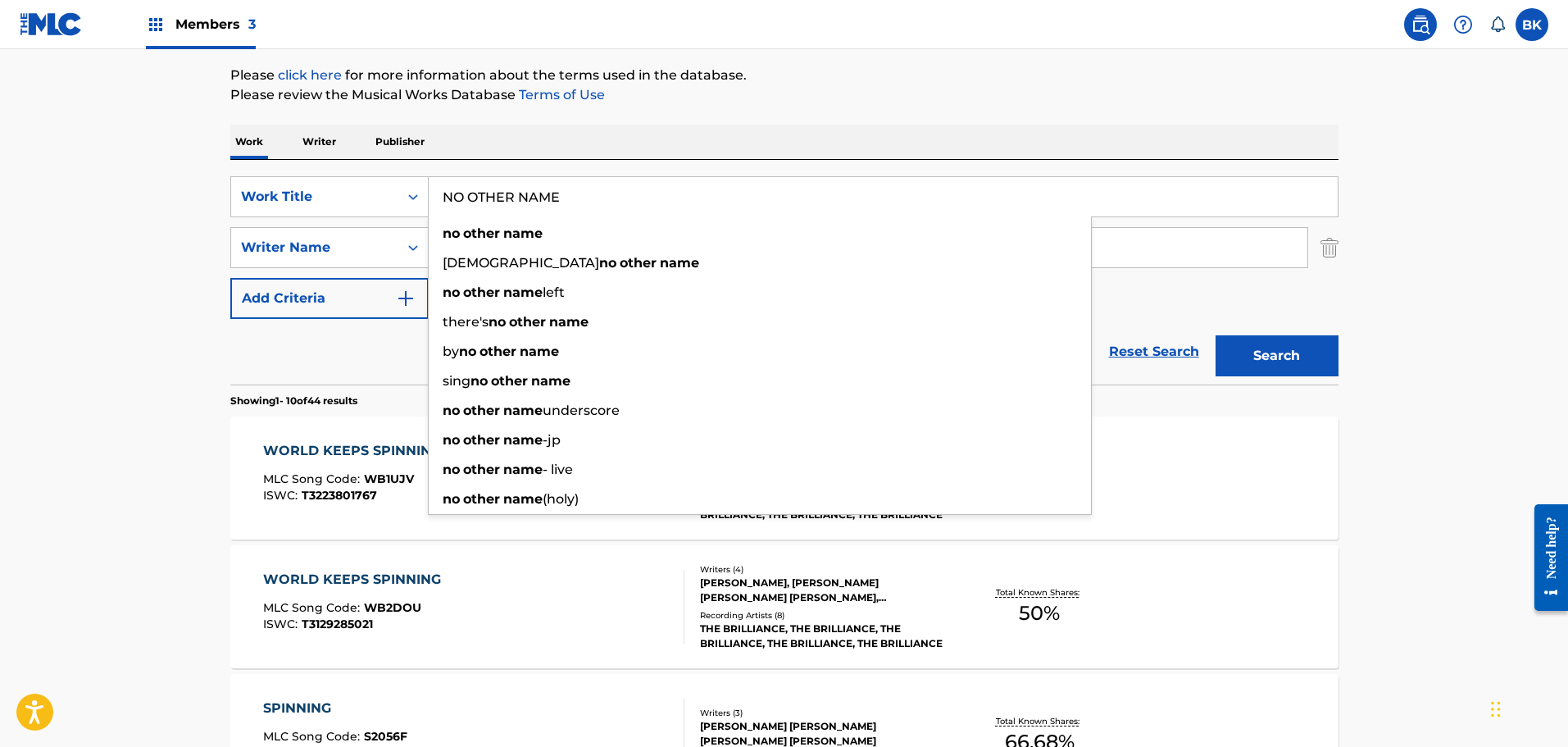
type input "NO OTHER NAME"
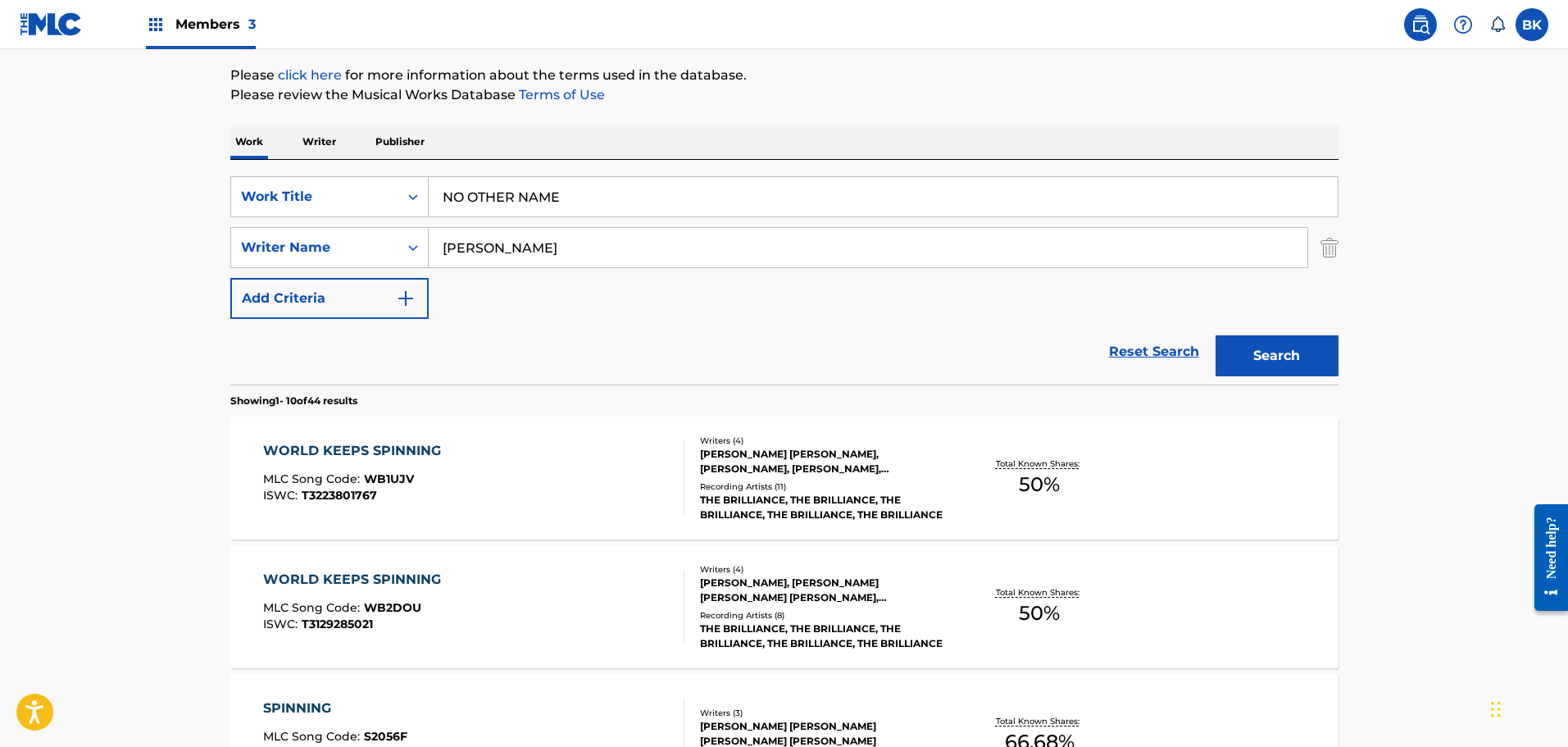
click at [1312, 366] on button "Search" at bounding box center [1276, 356] width 122 height 41
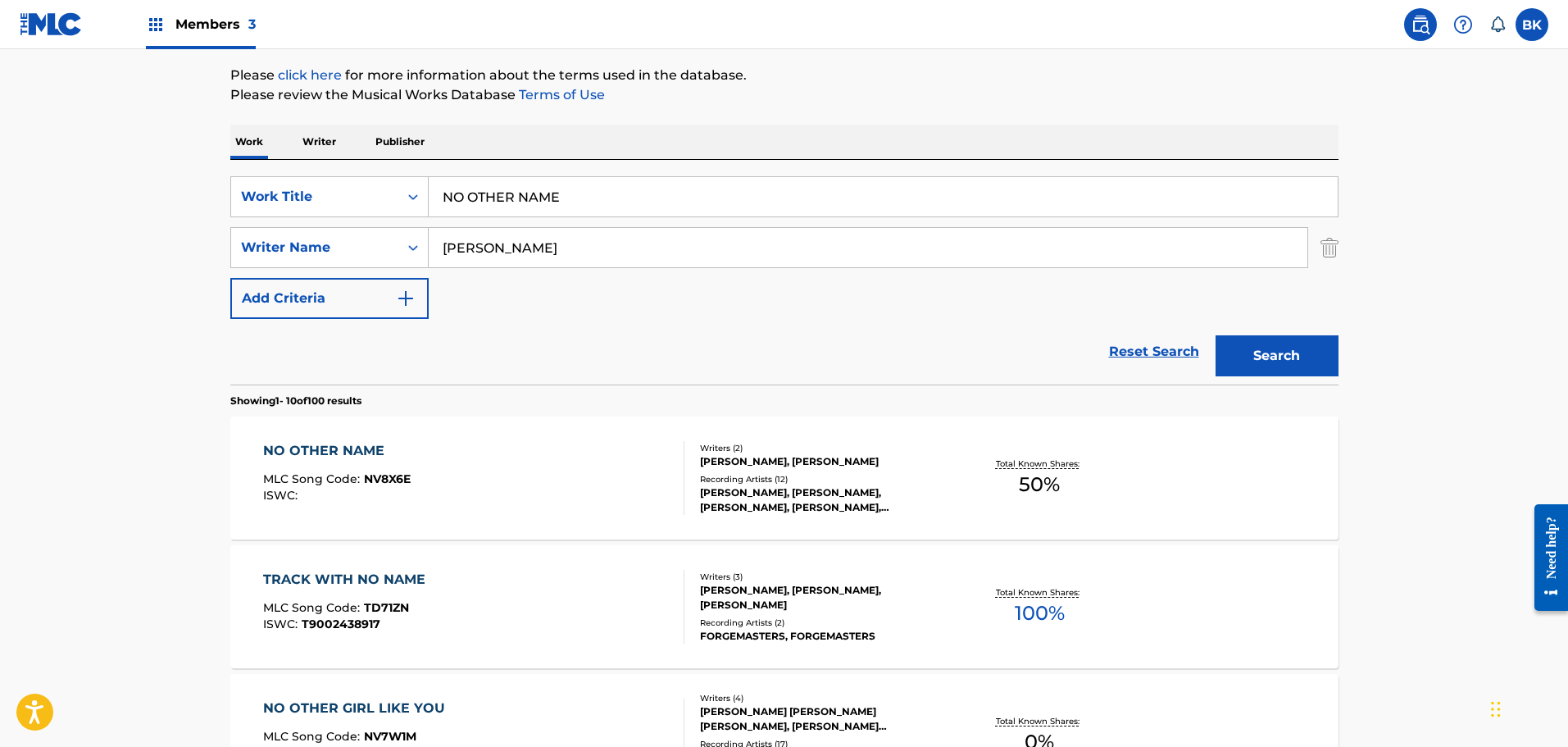
click at [763, 463] on div "[PERSON_NAME], [PERSON_NAME]" at bounding box center [823, 461] width 248 height 15
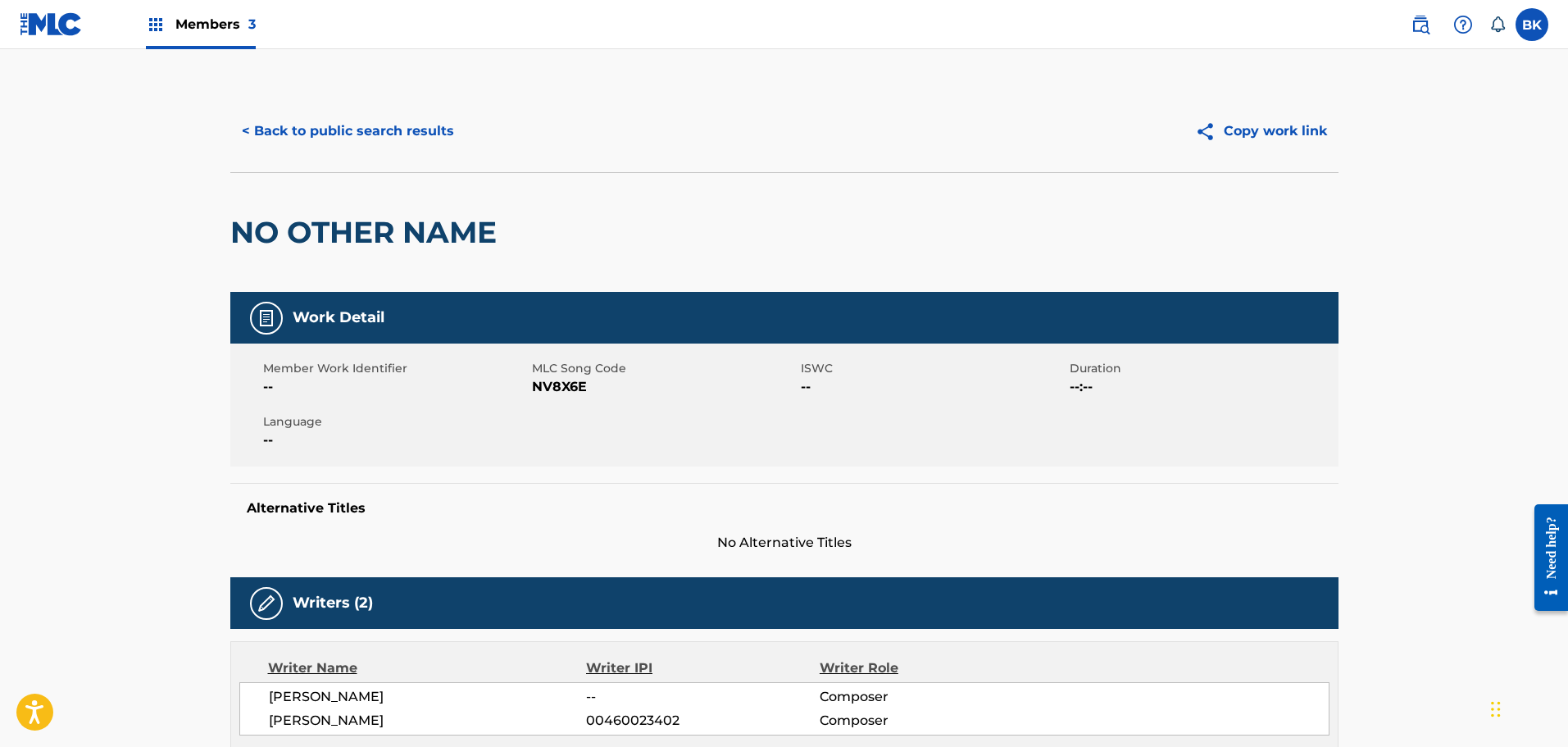
click at [313, 136] on button "< Back to public search results" at bounding box center [347, 130] width 235 height 41
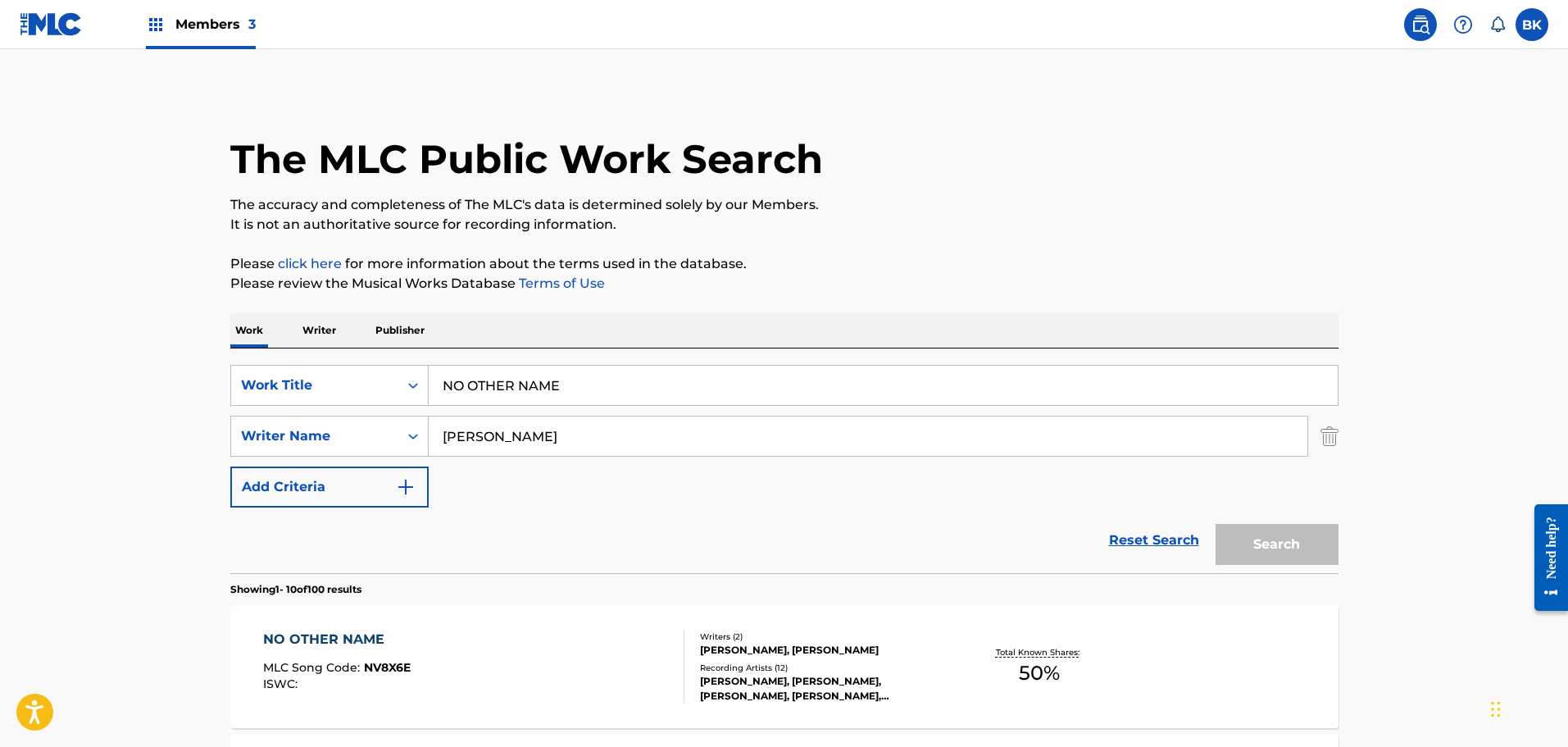
scroll to position [188, 0]
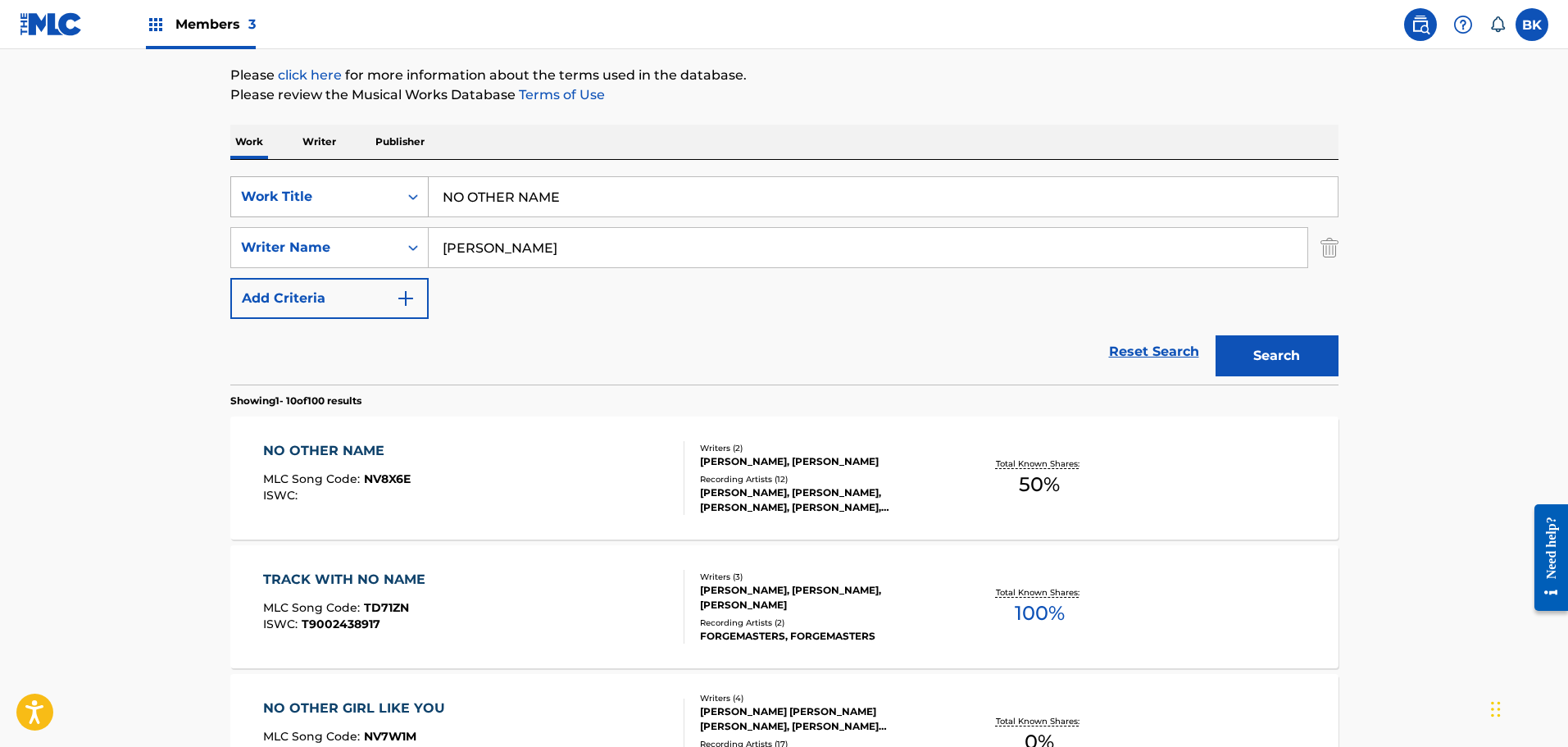
drag, startPoint x: 592, startPoint y: 197, endPoint x: 344, endPoint y: 197, distance: 248.0
click at [344, 197] on div "SearchWithCriteriae7dfa612-ce95-4436-973f-4d26198698d2 Work Title NO OTHER NAME" at bounding box center [784, 196] width 1108 height 41
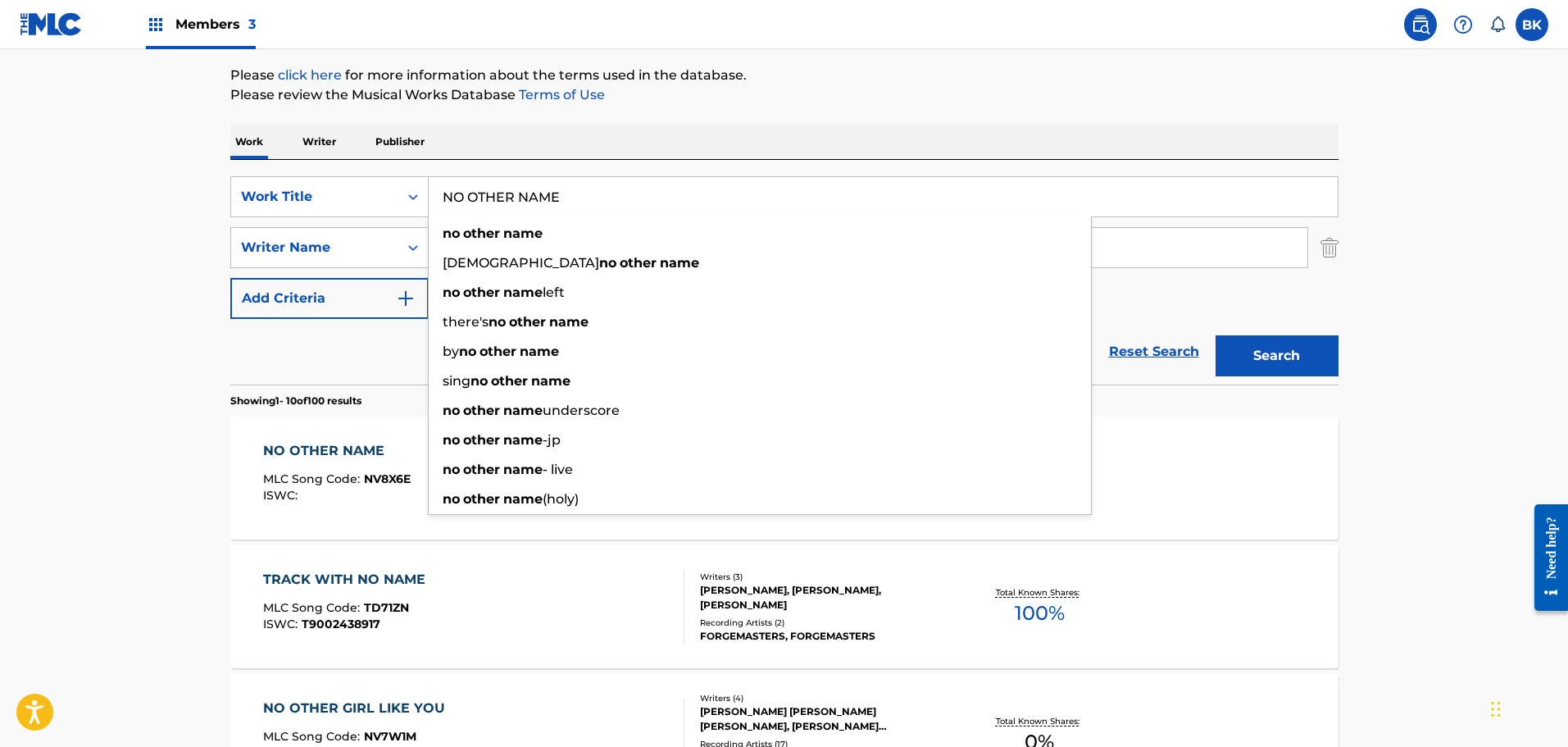
paste input "REMEMBER"
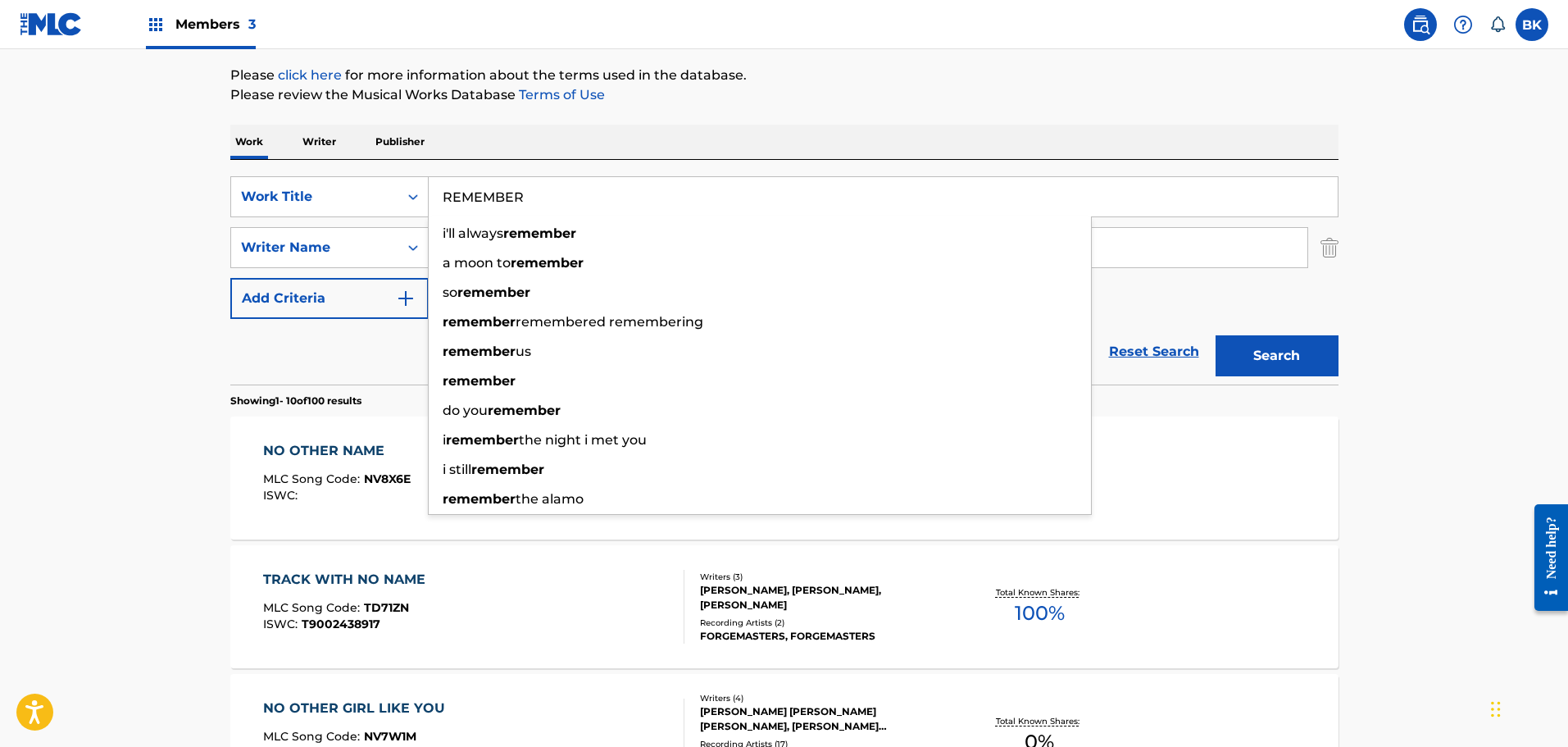
type input "REMEMBER"
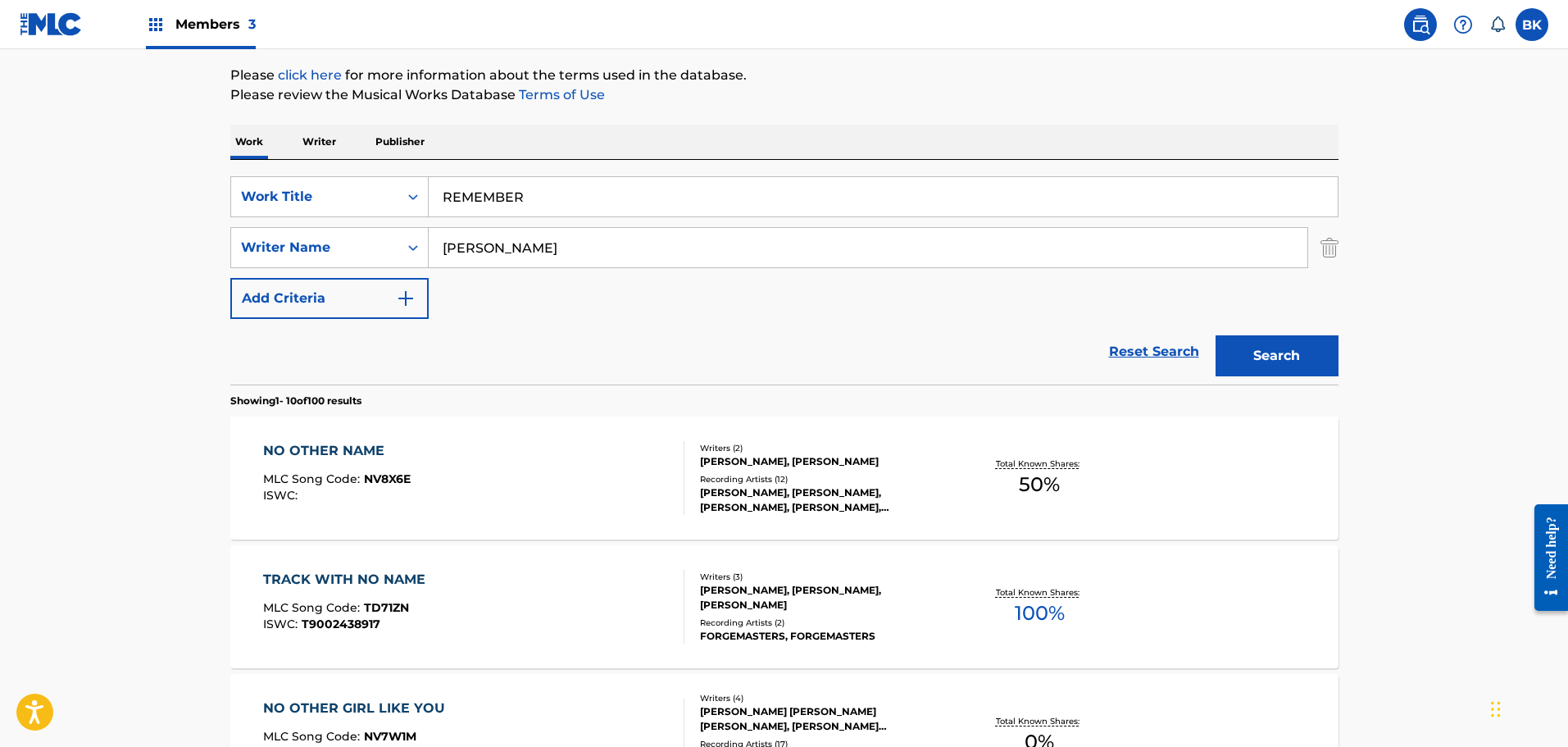
click at [1282, 351] on button "Search" at bounding box center [1276, 356] width 122 height 41
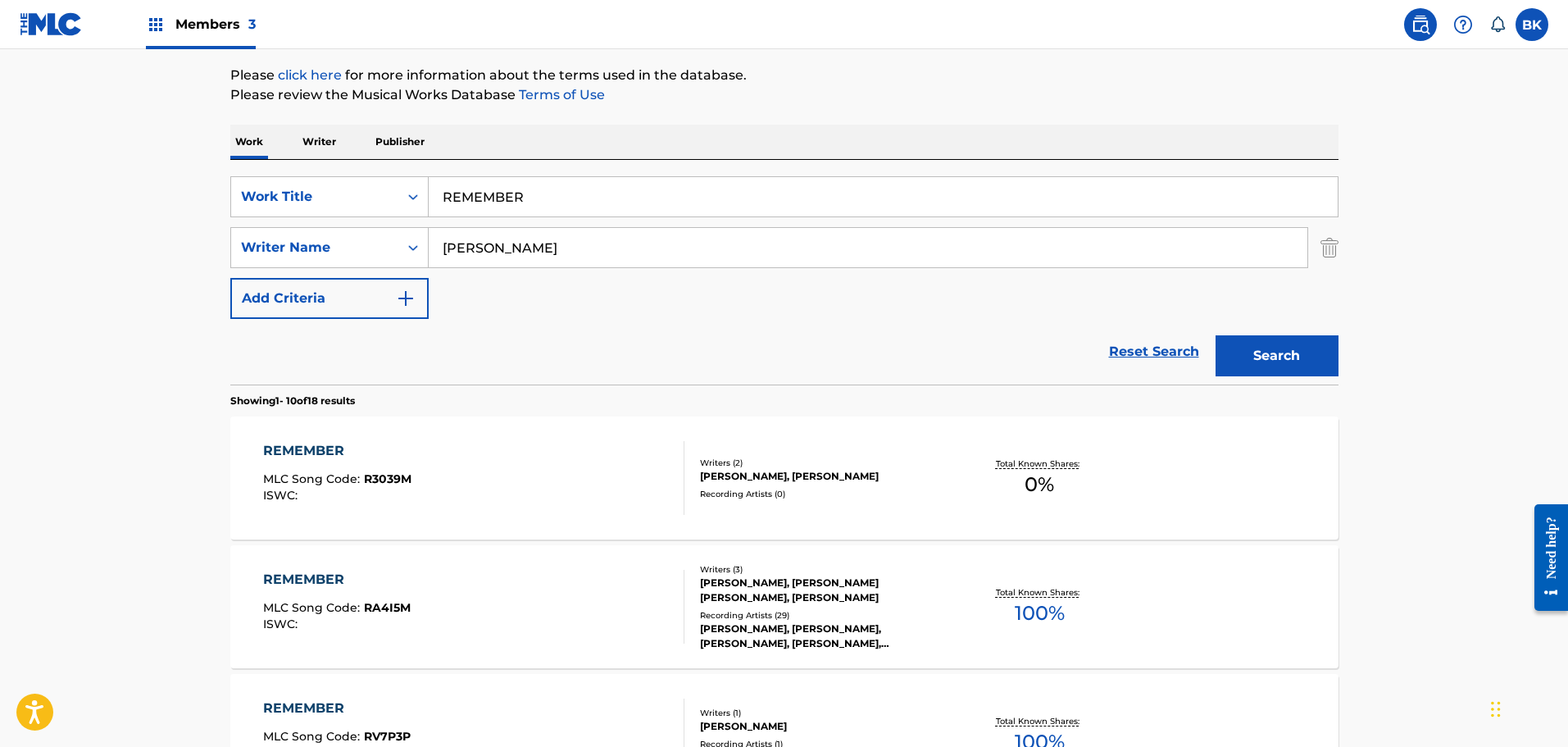
click at [893, 475] on div "[PERSON_NAME], [PERSON_NAME]" at bounding box center [823, 476] width 248 height 15
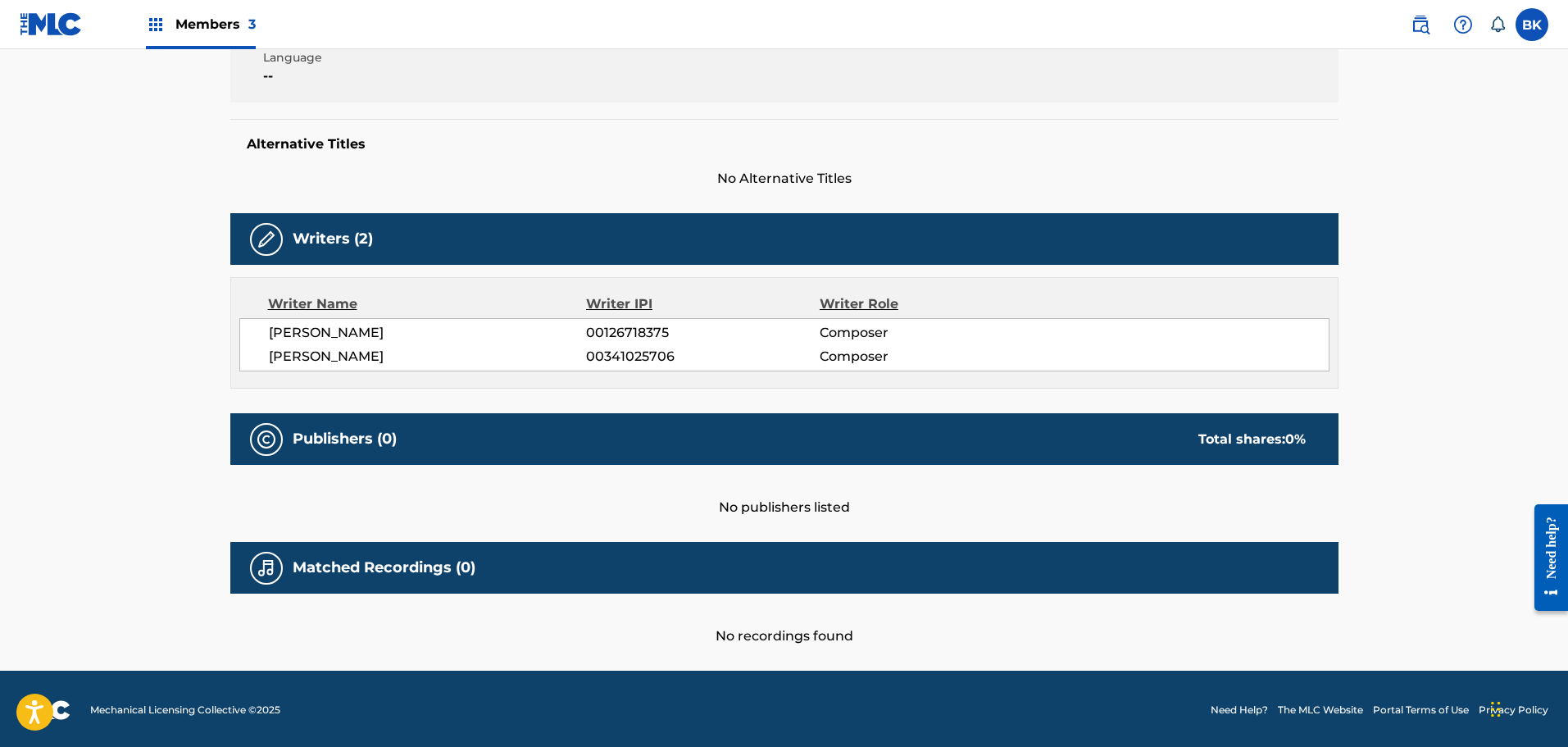
scroll to position [94, 0]
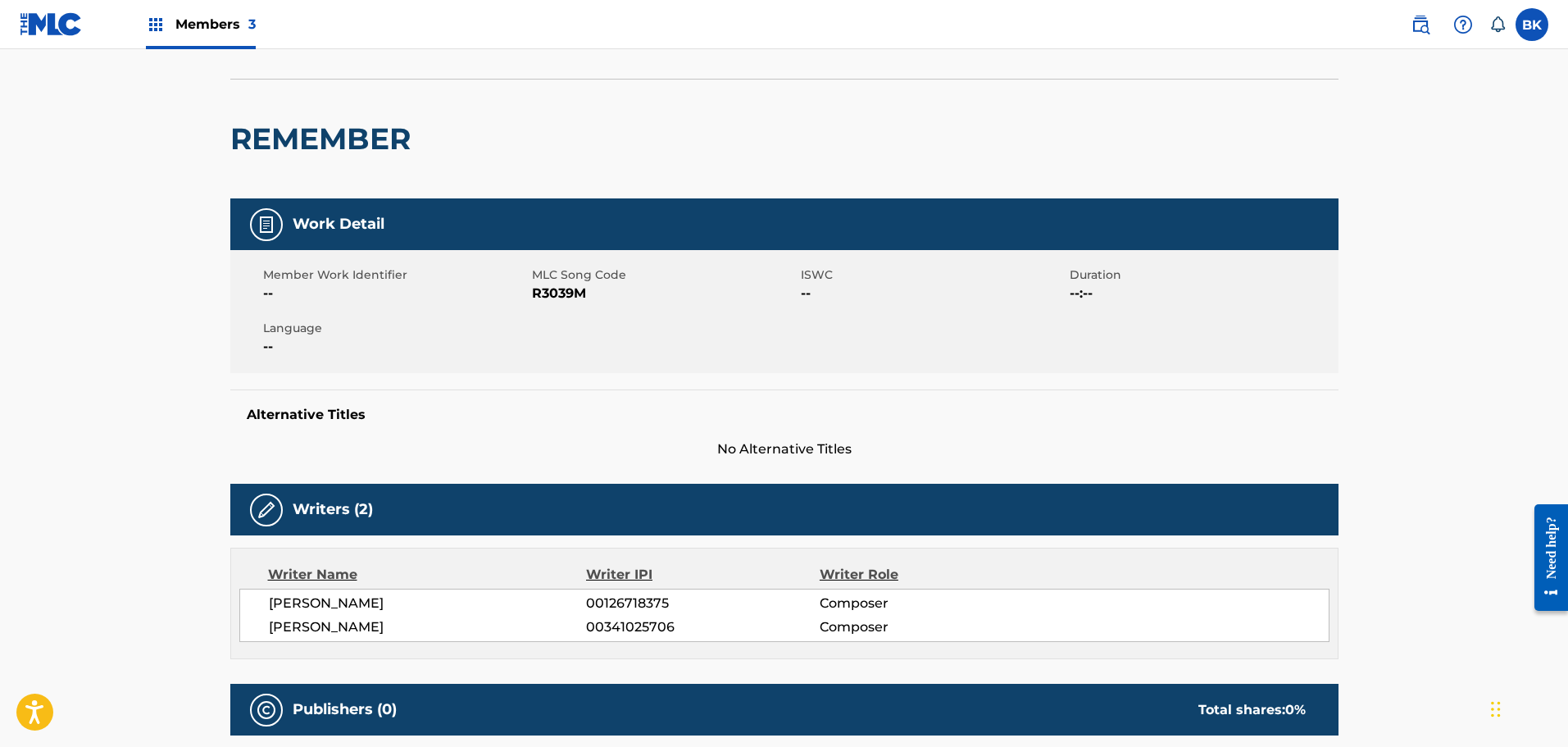
scroll to position [188, 0]
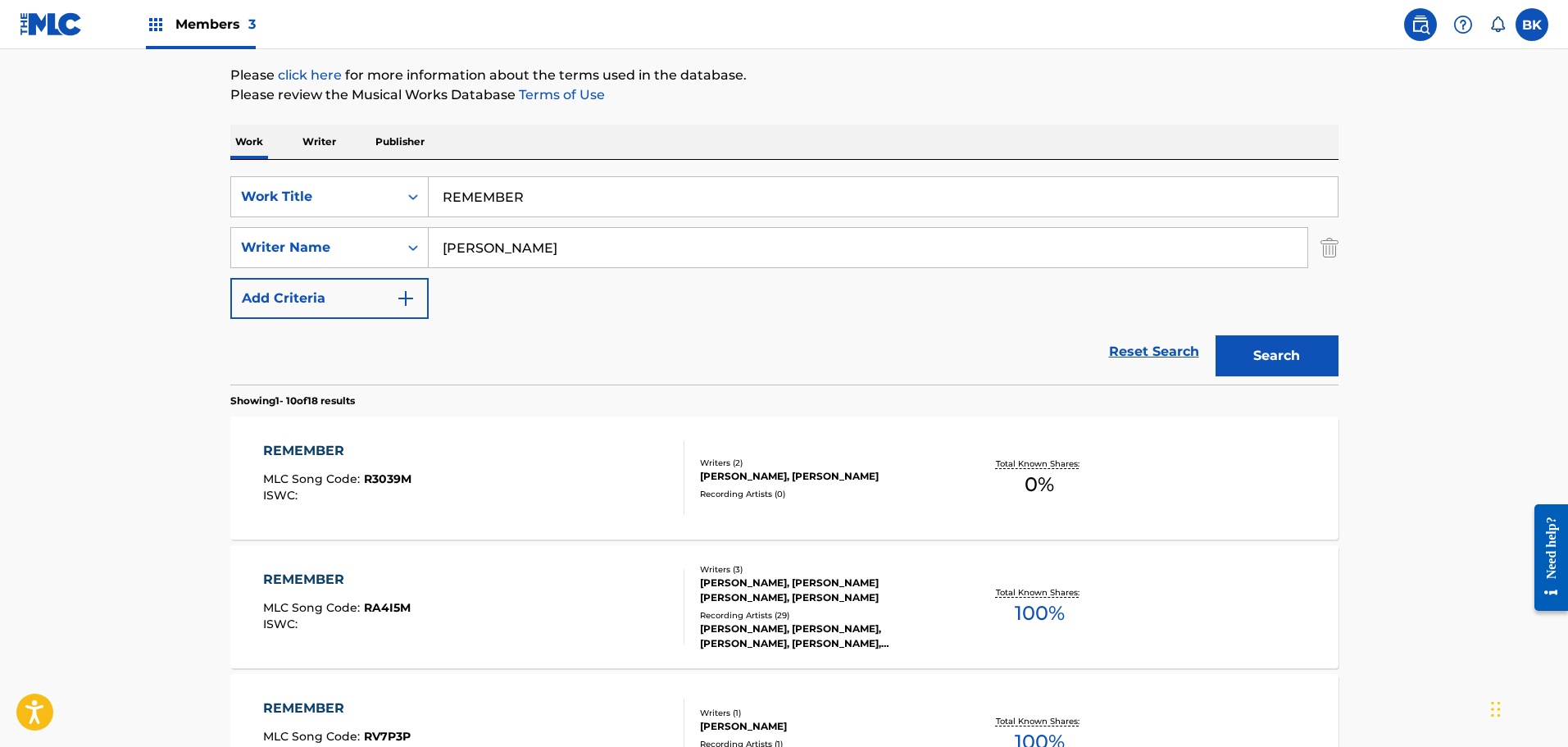
click at [840, 588] on div "[PERSON_NAME], [PERSON_NAME] [PERSON_NAME], [PERSON_NAME]" at bounding box center [823, 591] width 248 height 30
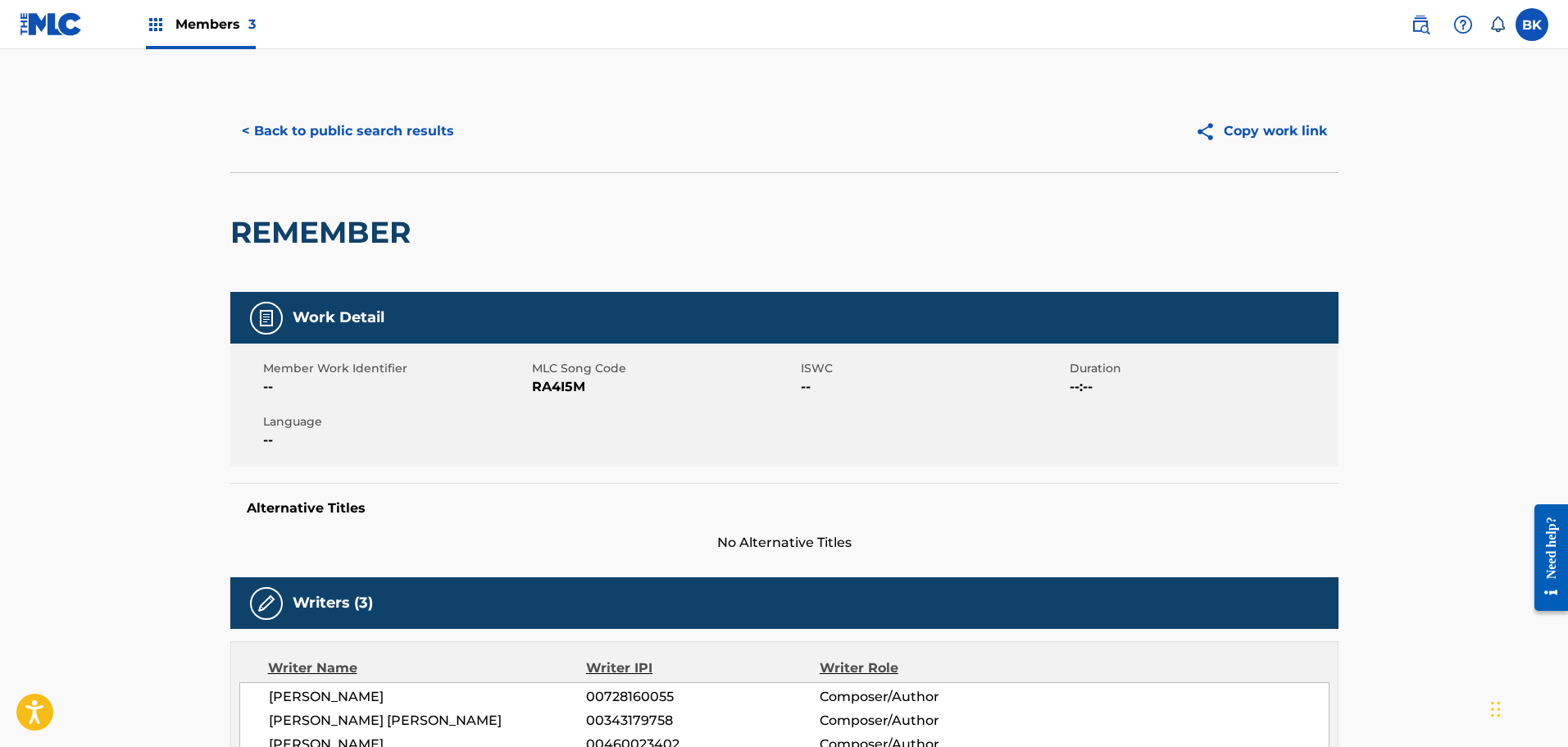
click at [323, 127] on button "< Back to public search results" at bounding box center [347, 130] width 235 height 41
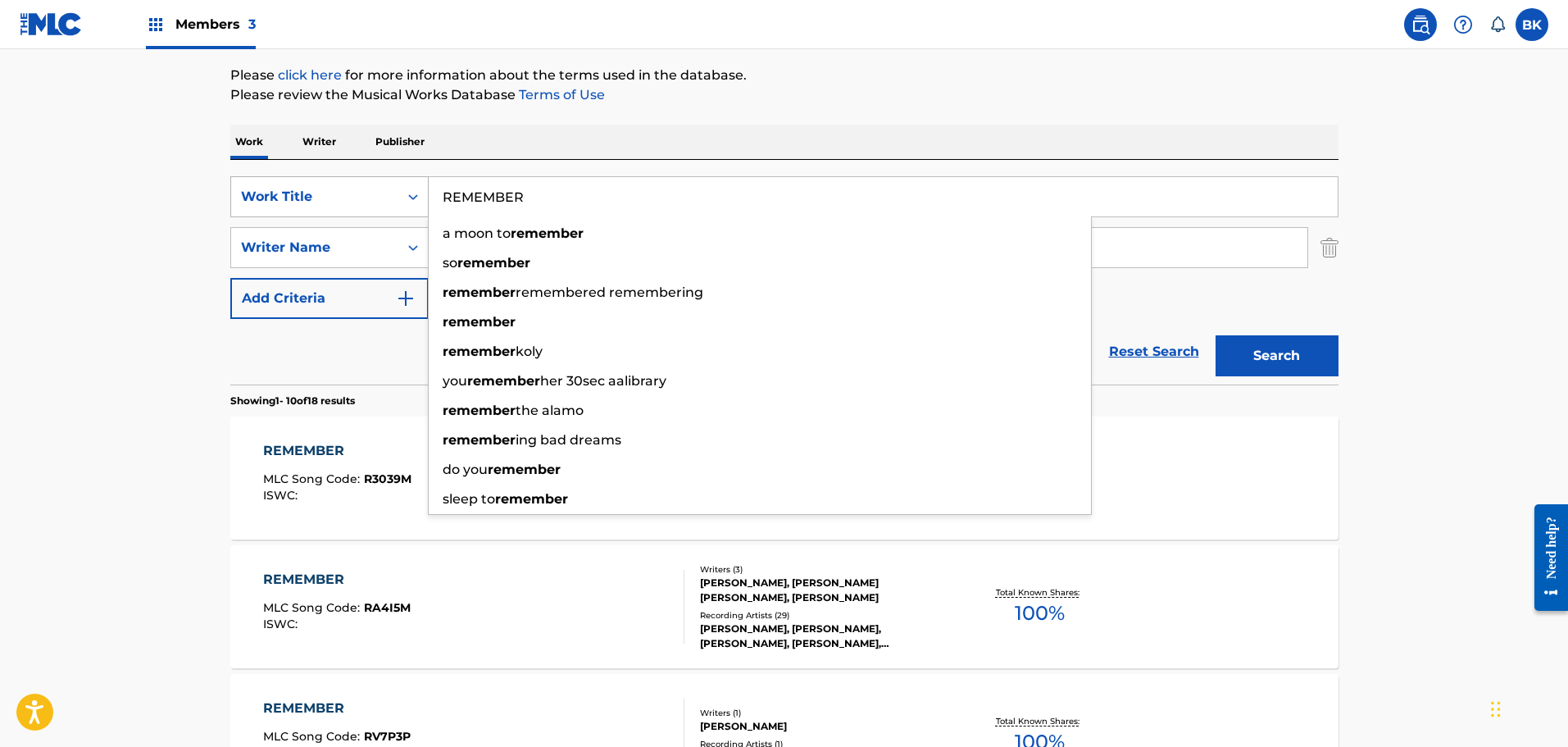
drag, startPoint x: 559, startPoint y: 189, endPoint x: 378, endPoint y: 189, distance: 181.0
click at [378, 189] on div "SearchWithCriteriae7dfa612-ce95-4436-973f-4d26198698d2 Work Title REMEMBER a mo…" at bounding box center [784, 196] width 1108 height 41
paste input "WALLS"
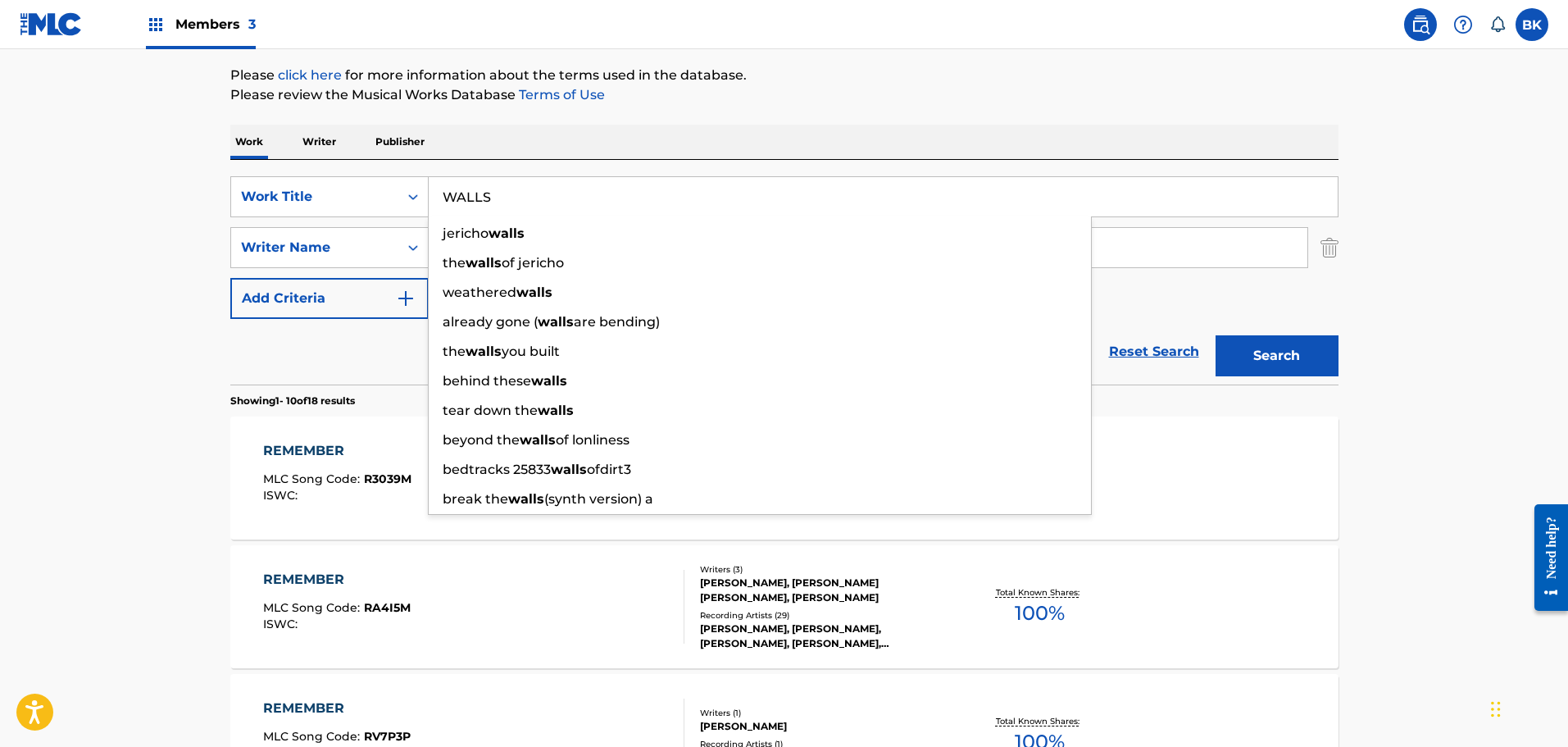
click at [446, 203] on input "WALLS" at bounding box center [883, 197] width 909 height 40
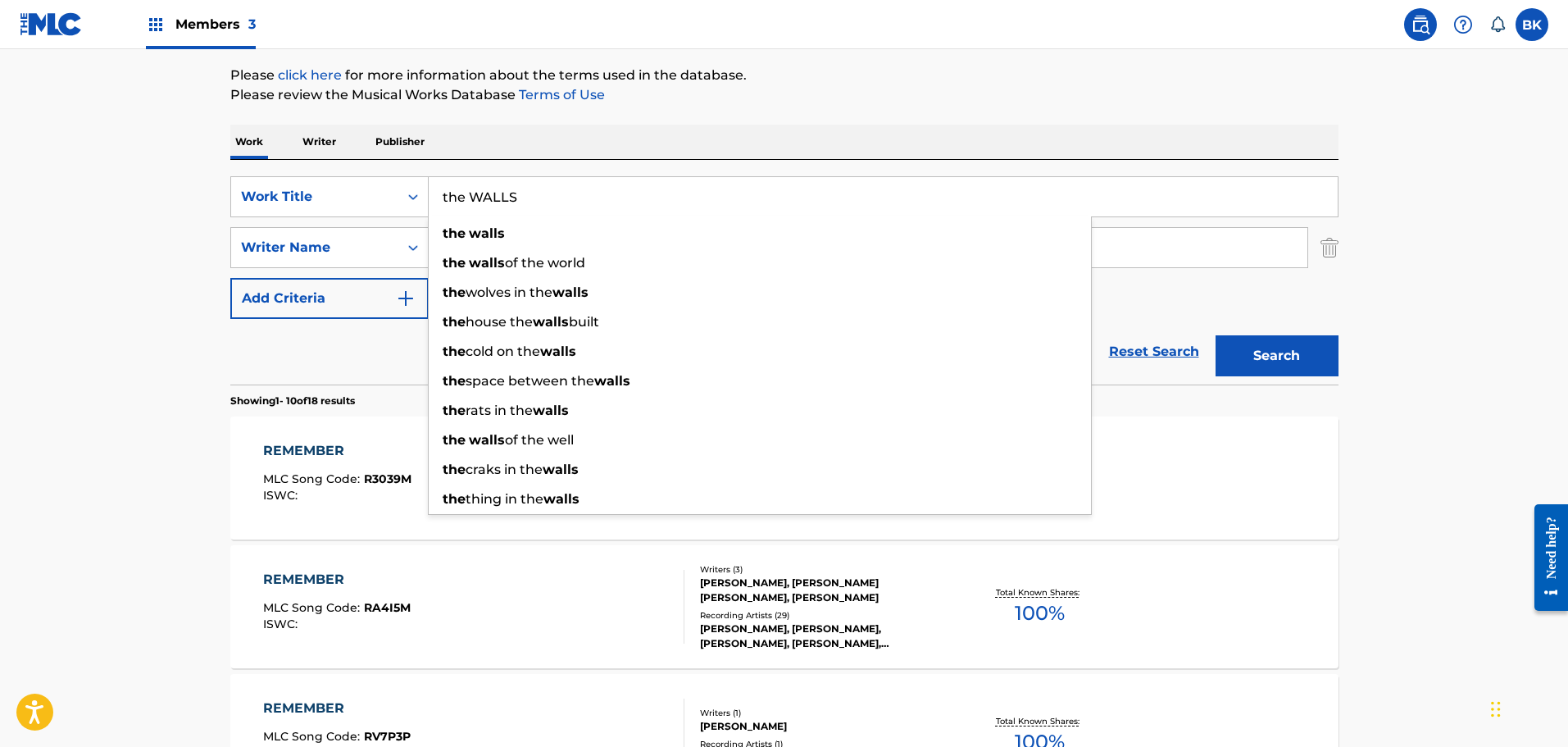
type input "the WALLS"
click at [1293, 341] on button "Search" at bounding box center [1276, 356] width 122 height 41
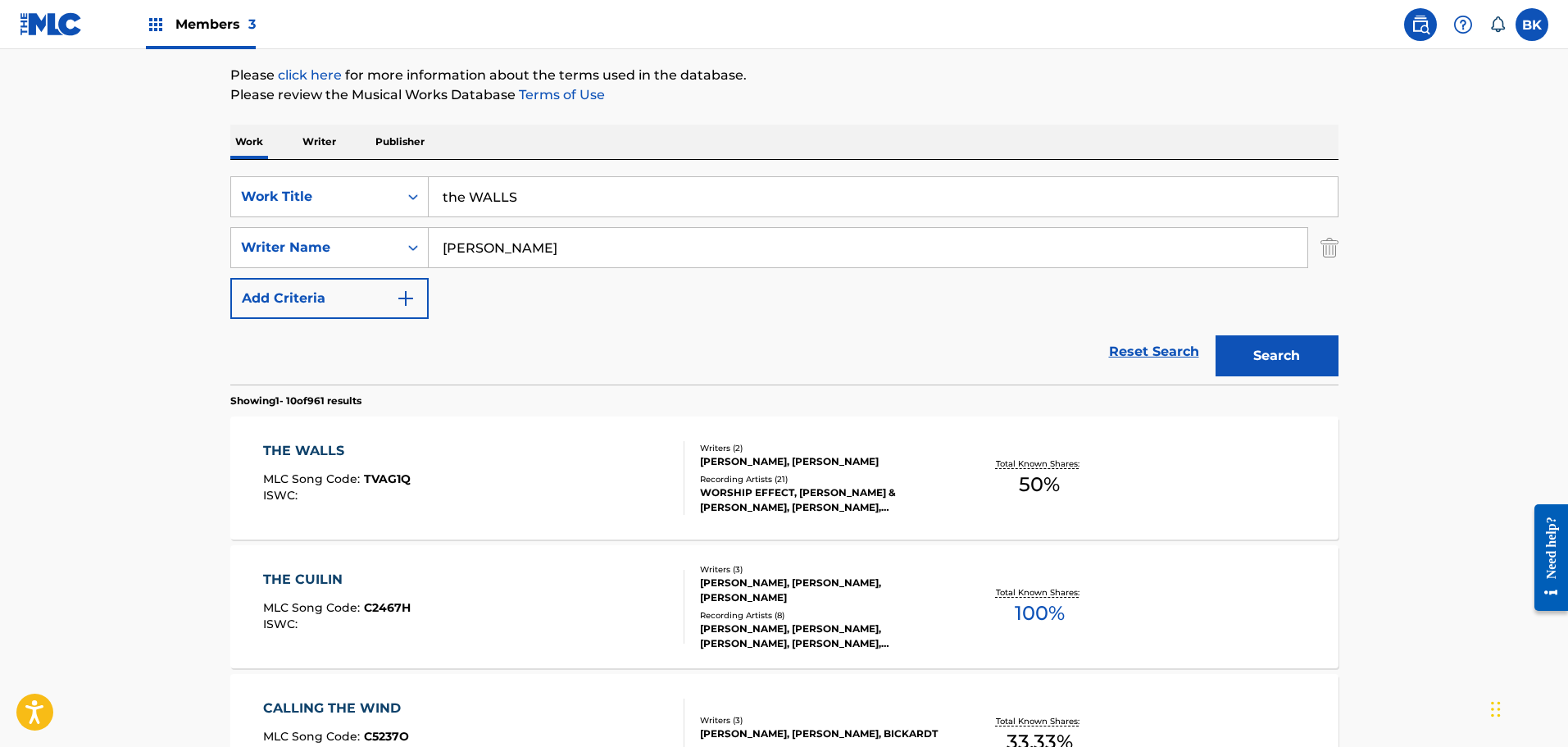
click at [782, 459] on div "[PERSON_NAME], [PERSON_NAME]" at bounding box center [823, 461] width 248 height 15
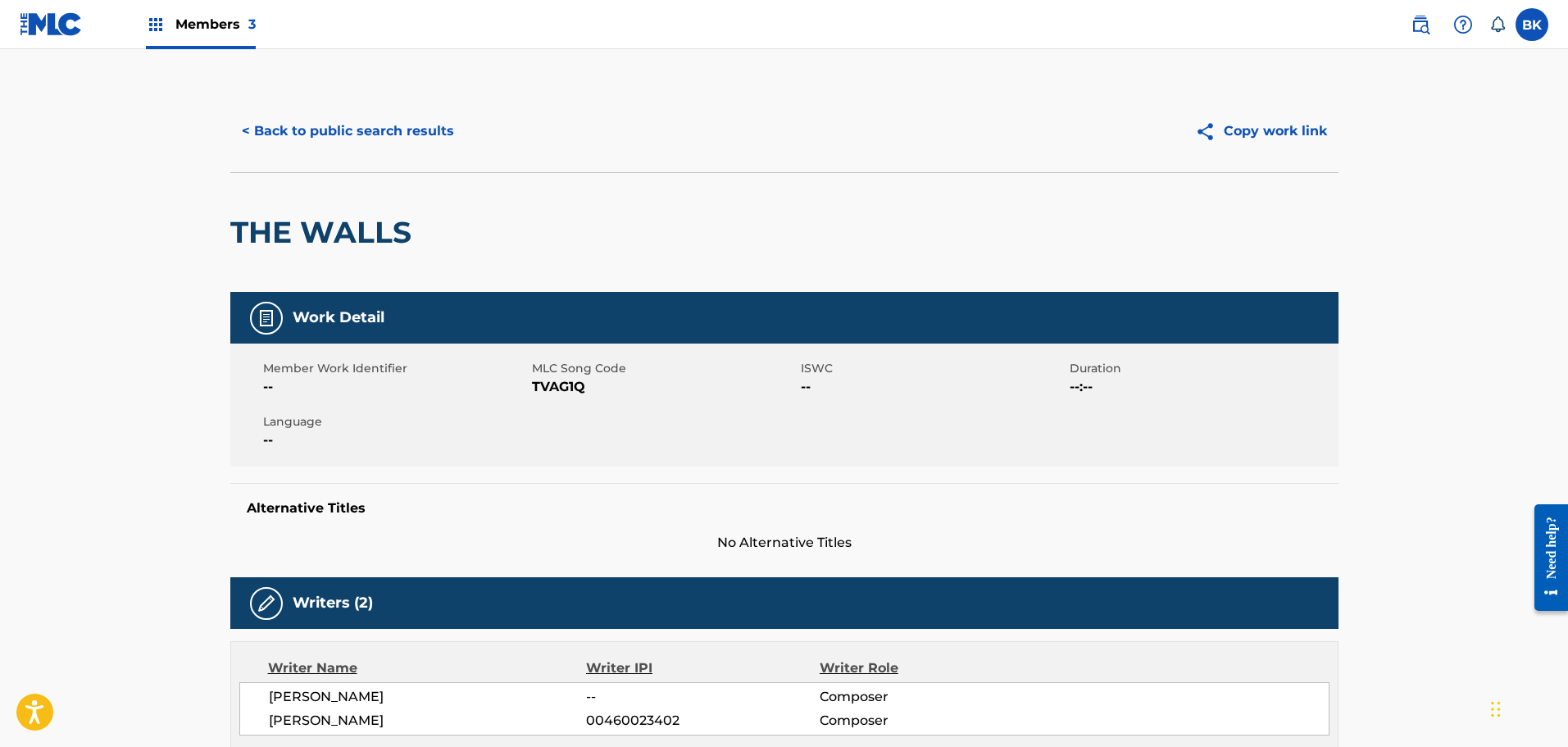
click at [275, 137] on button "< Back to public search results" at bounding box center [347, 130] width 235 height 41
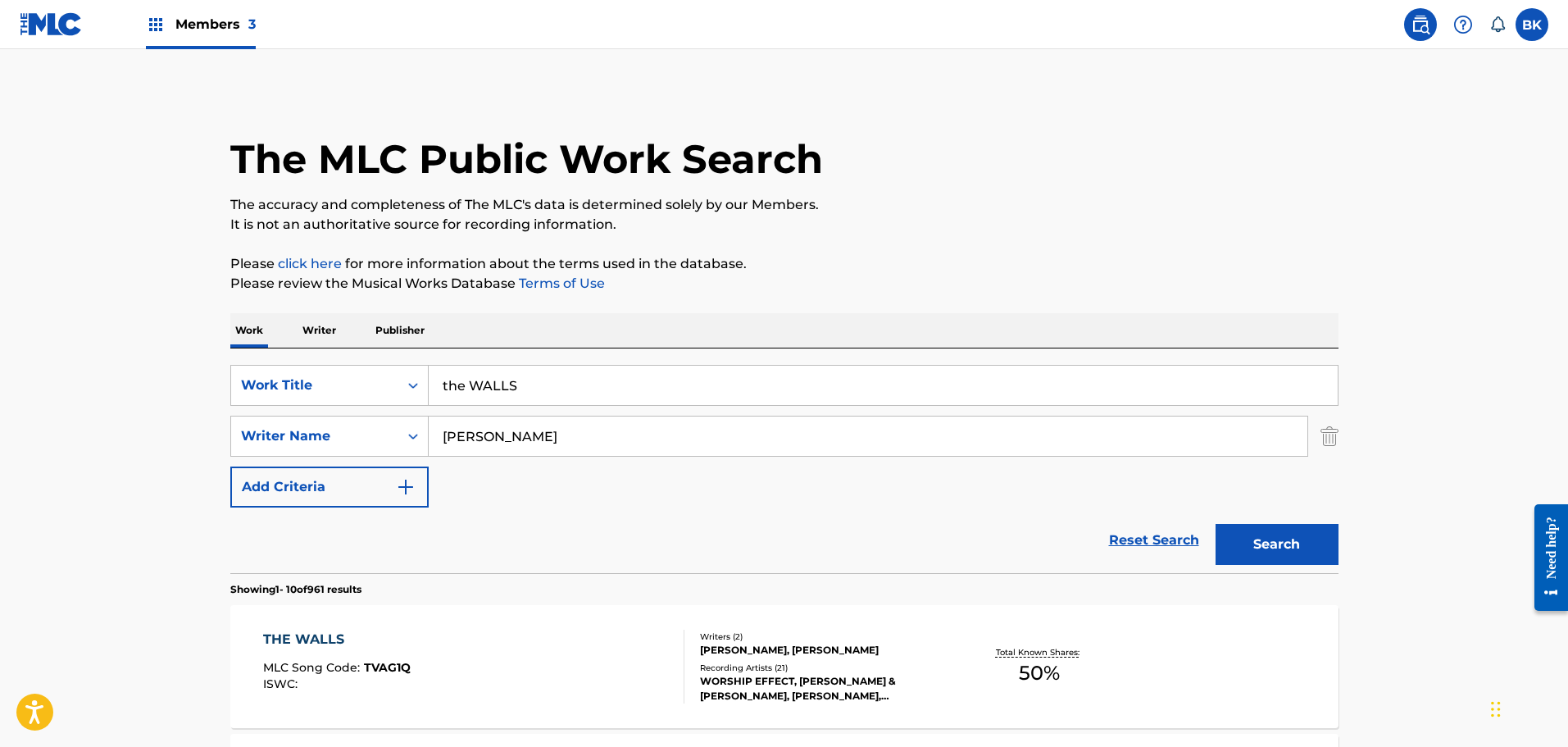
scroll to position [188, 0]
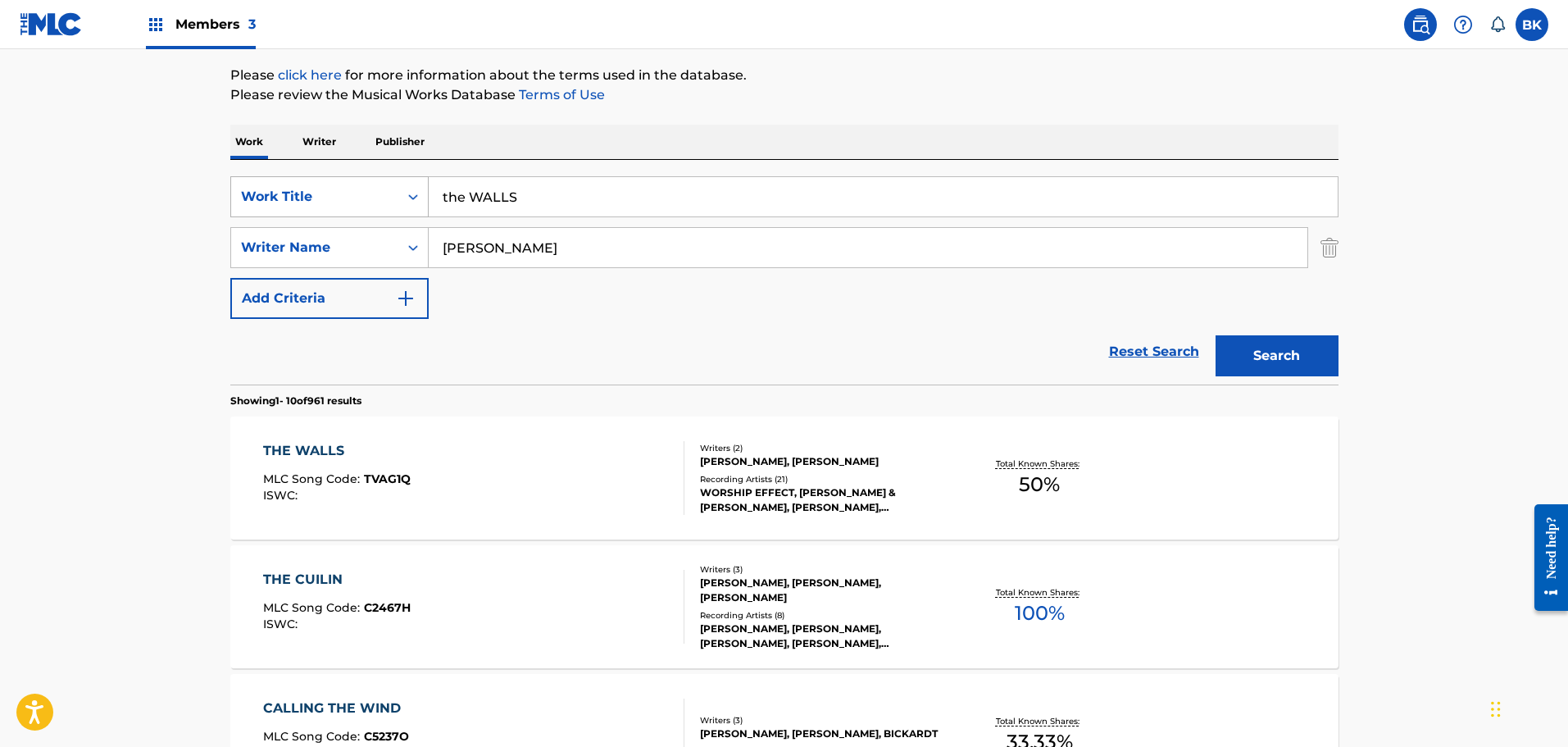
drag, startPoint x: 531, startPoint y: 199, endPoint x: 395, endPoint y: 199, distance: 136.0
click at [395, 199] on div "SearchWithCriteriae7dfa612-ce95-4436-973f-4d26198698d2 Work Title the WALLS" at bounding box center [784, 196] width 1108 height 41
paste input "HOLDING ON"
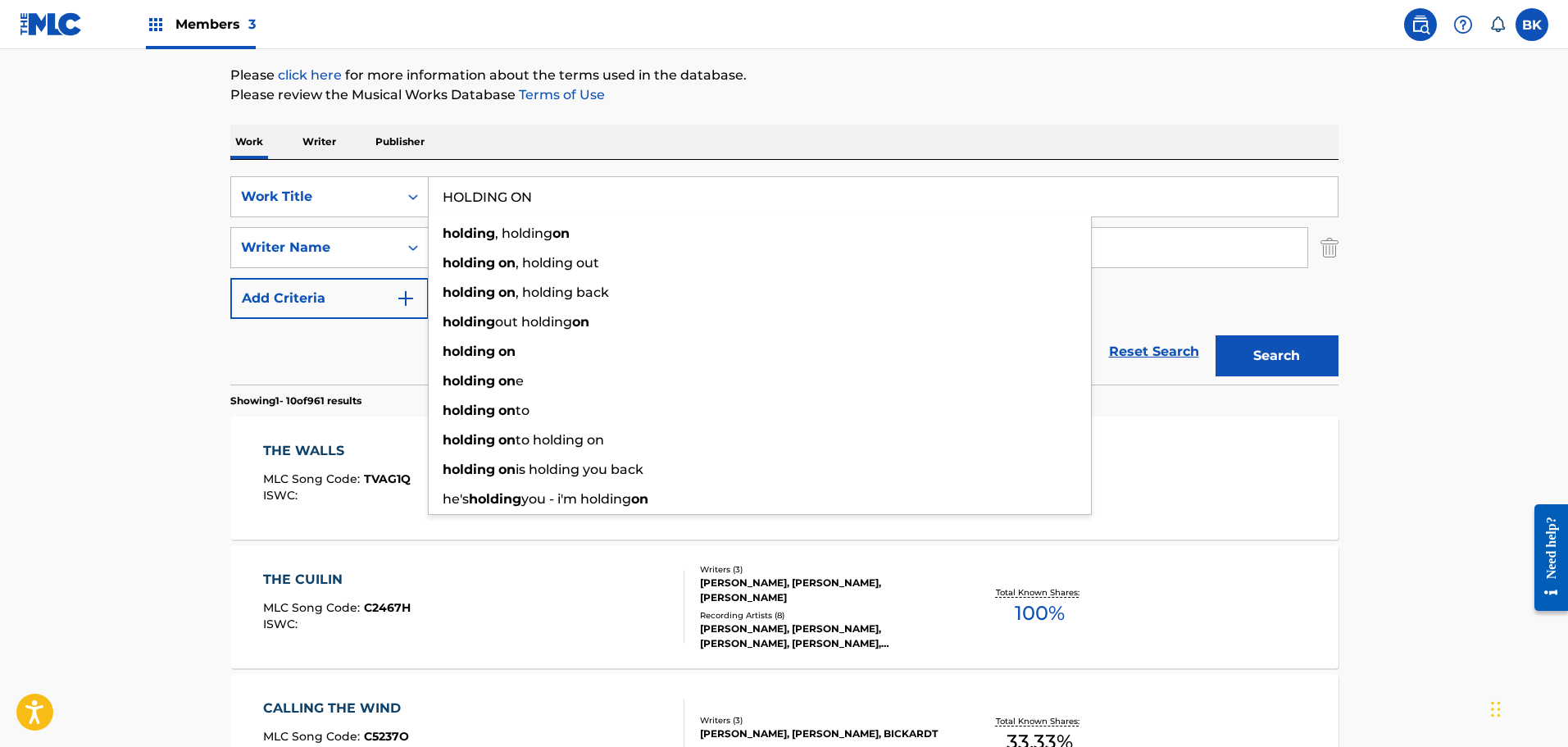
type input "HOLDING ON"
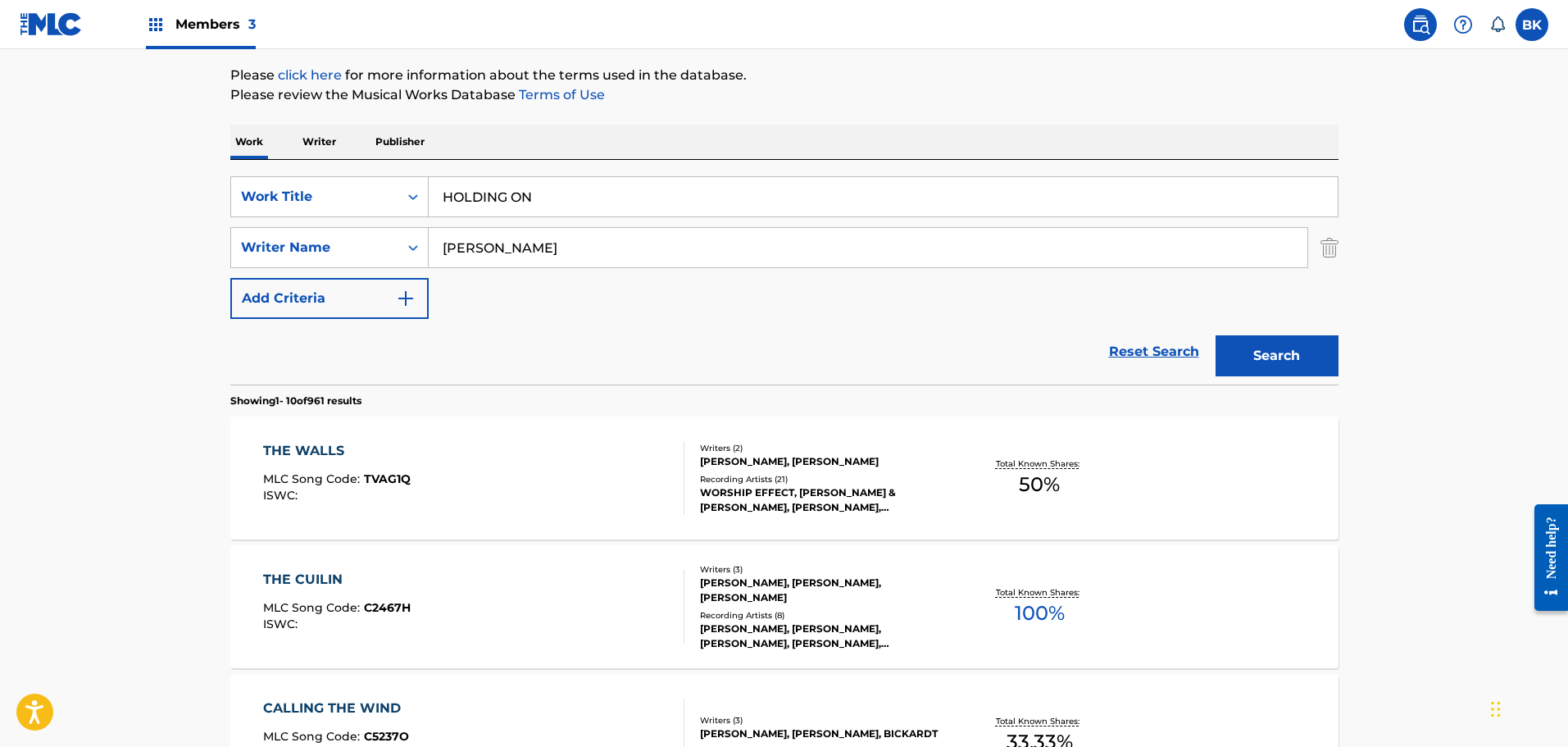
click at [1301, 365] on button "Search" at bounding box center [1276, 356] width 122 height 41
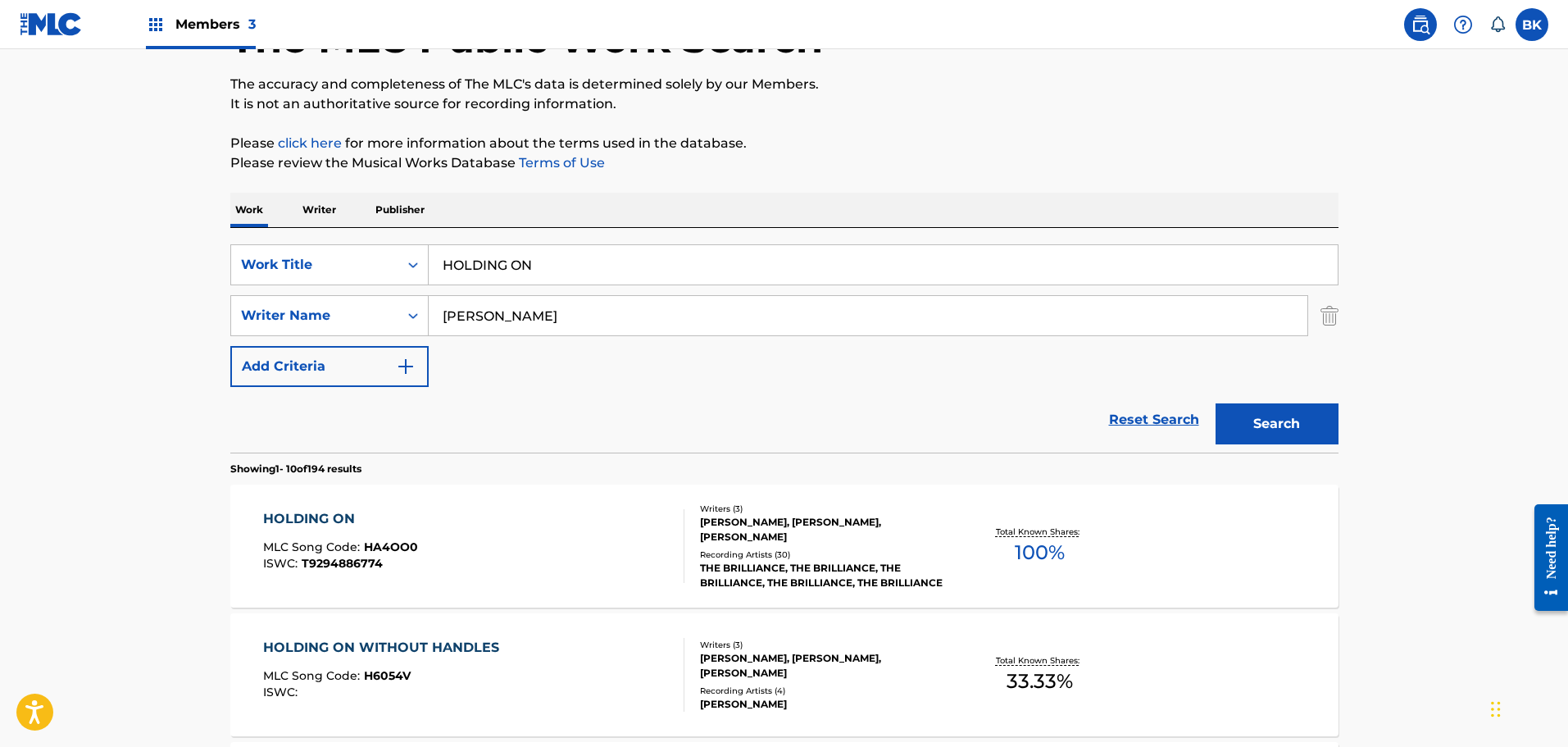
scroll to position [273, 0]
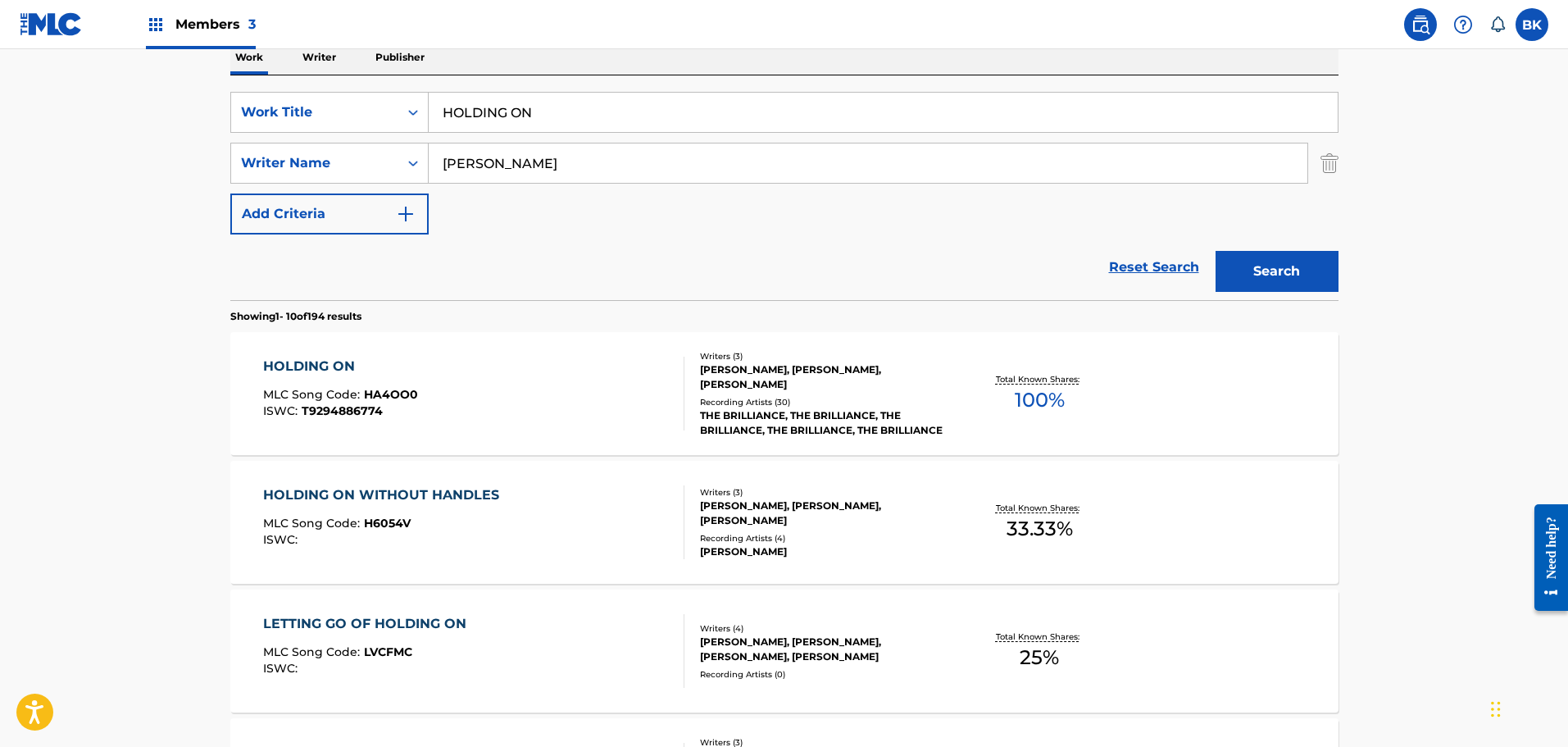
click at [757, 372] on div "[PERSON_NAME], [PERSON_NAME], [PERSON_NAME]" at bounding box center [823, 377] width 248 height 30
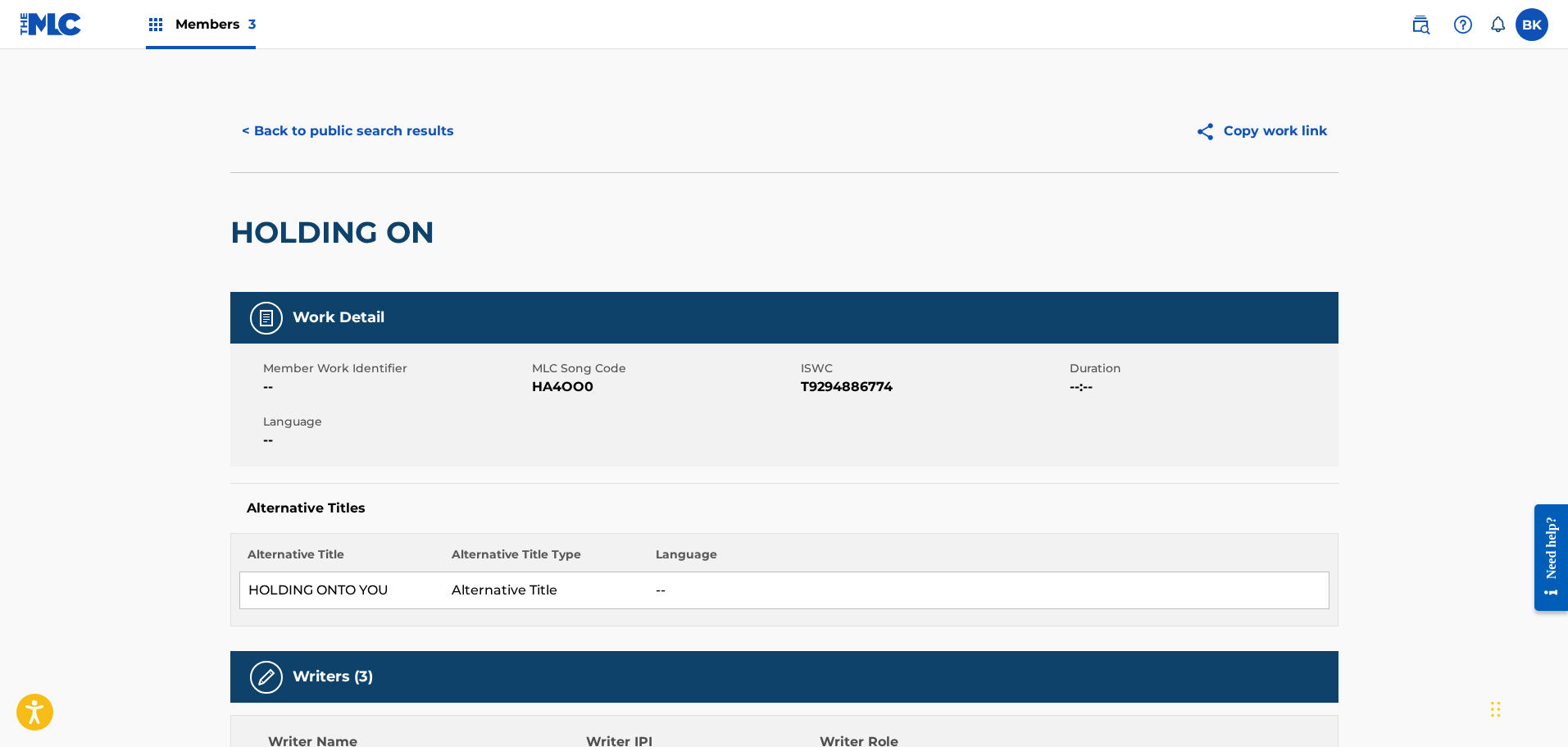
click at [291, 135] on button "< Back to public search results" at bounding box center [347, 130] width 235 height 41
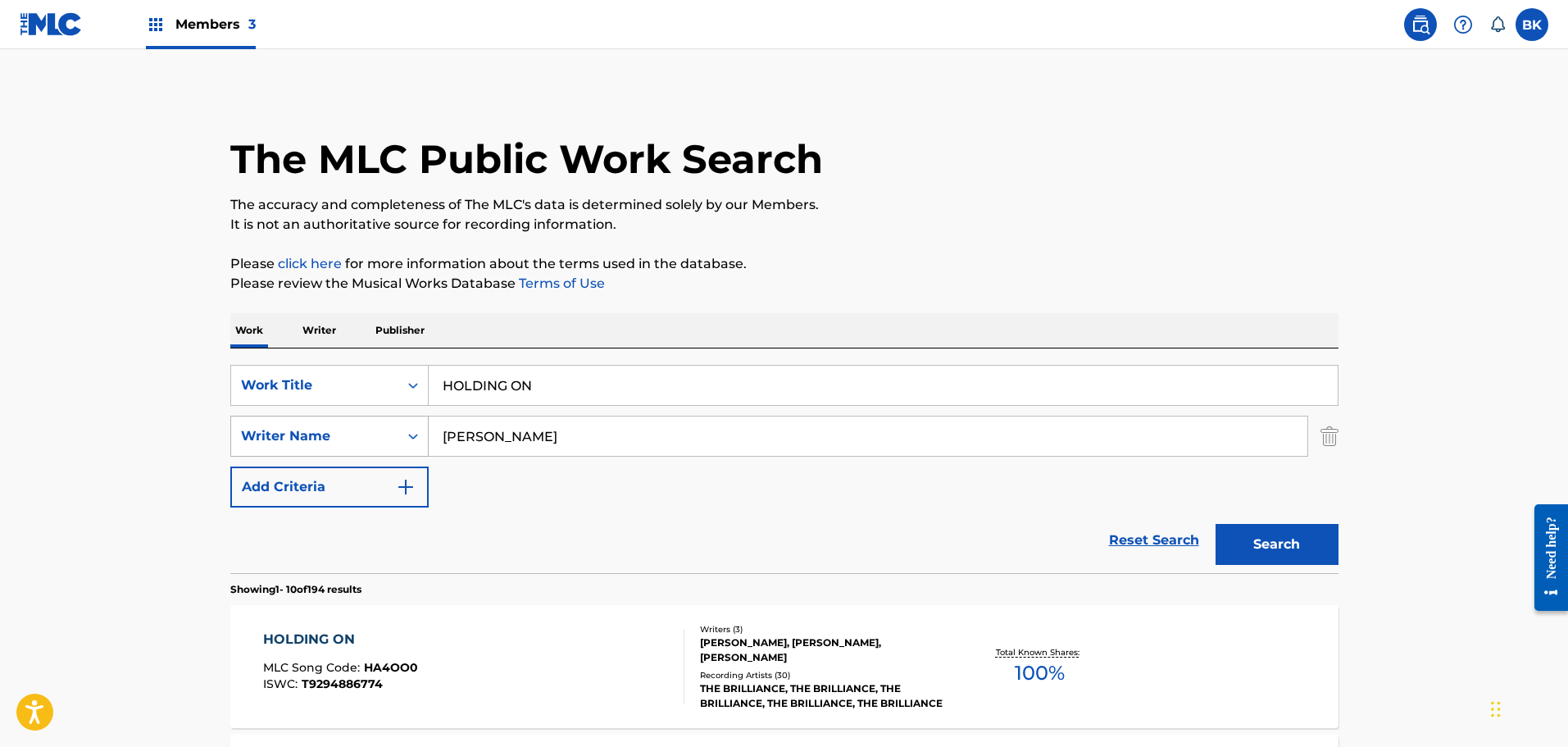
scroll to position [273, 0]
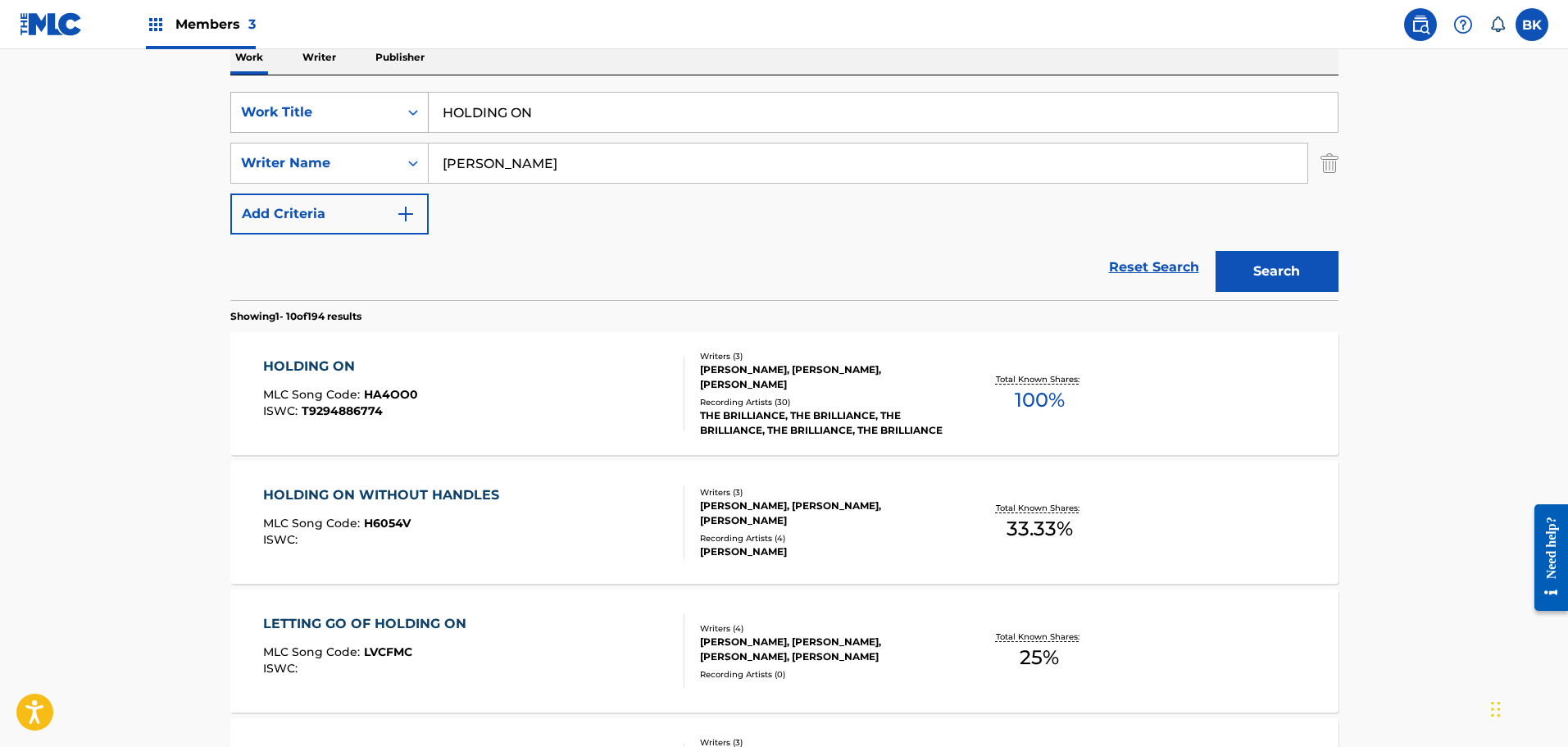
drag, startPoint x: 487, startPoint y: 119, endPoint x: 241, endPoint y: 125, distance: 246.1
click at [241, 125] on div "SearchWithCriteriae7dfa612-ce95-4436-973f-4d26198698d2 Work Title HOLDING ON" at bounding box center [784, 112] width 1108 height 41
paste input "ALWAYS AND ONLY"
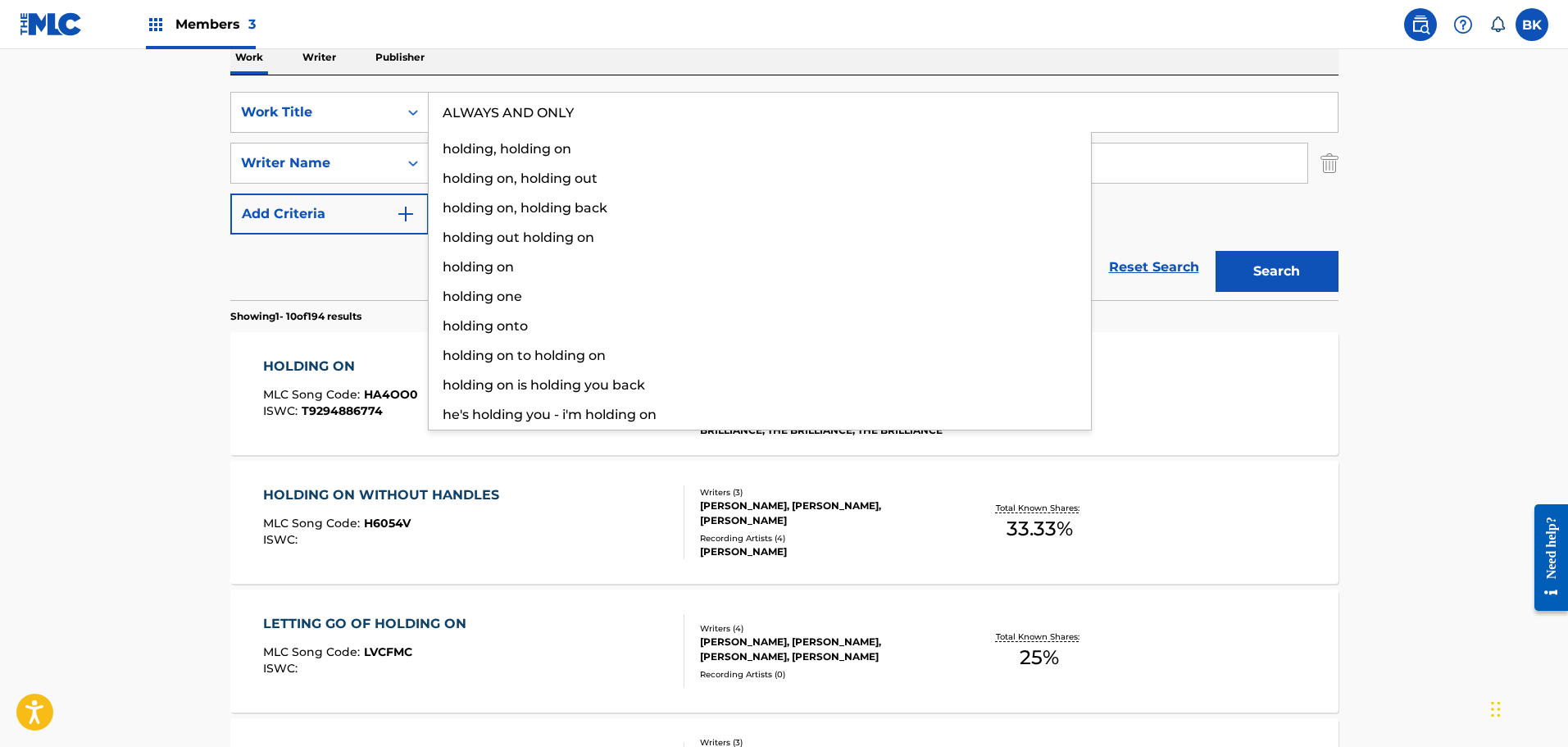
type input "ALWAYS AND ONLY"
click at [1292, 265] on button "Search" at bounding box center [1276, 271] width 122 height 41
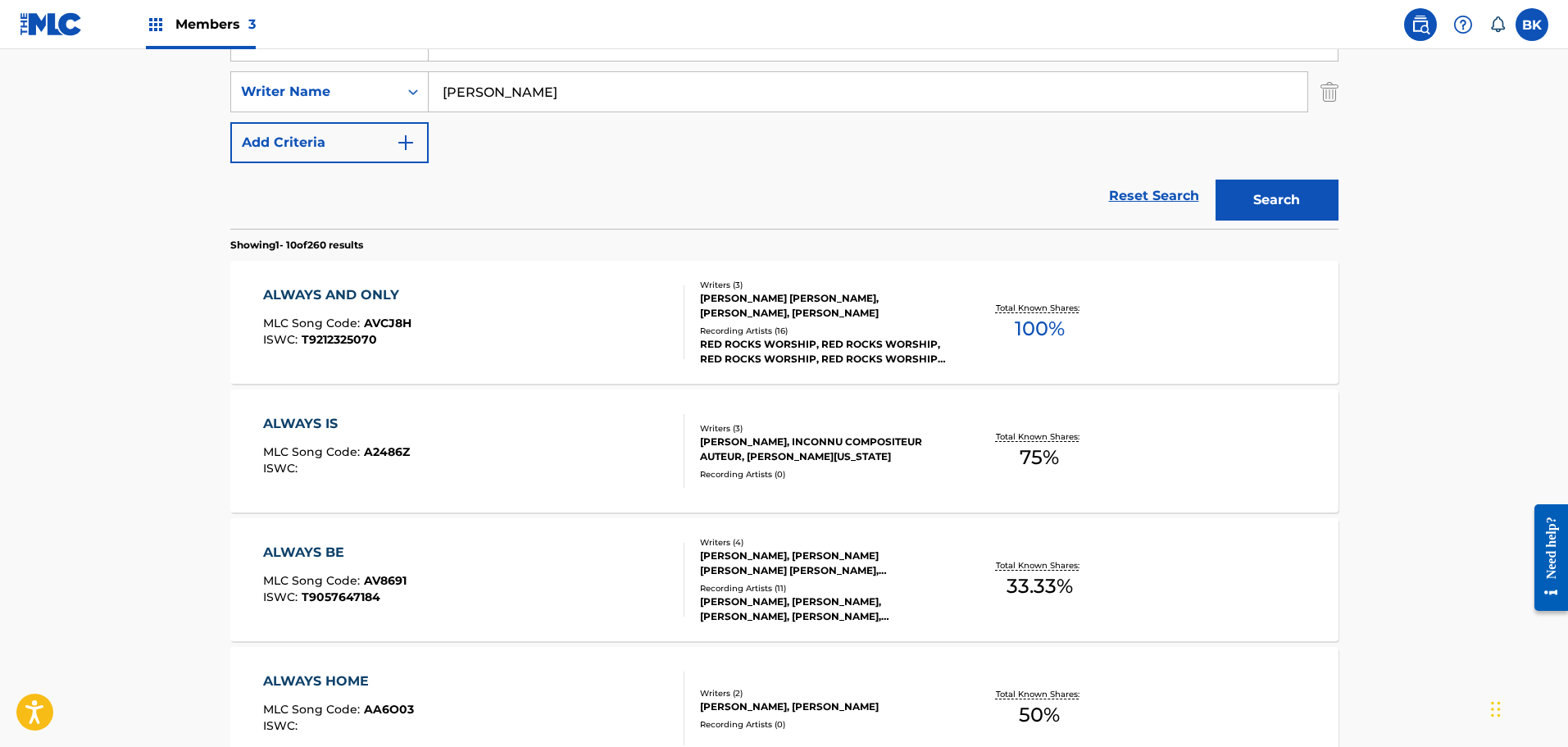
scroll to position [410, 0]
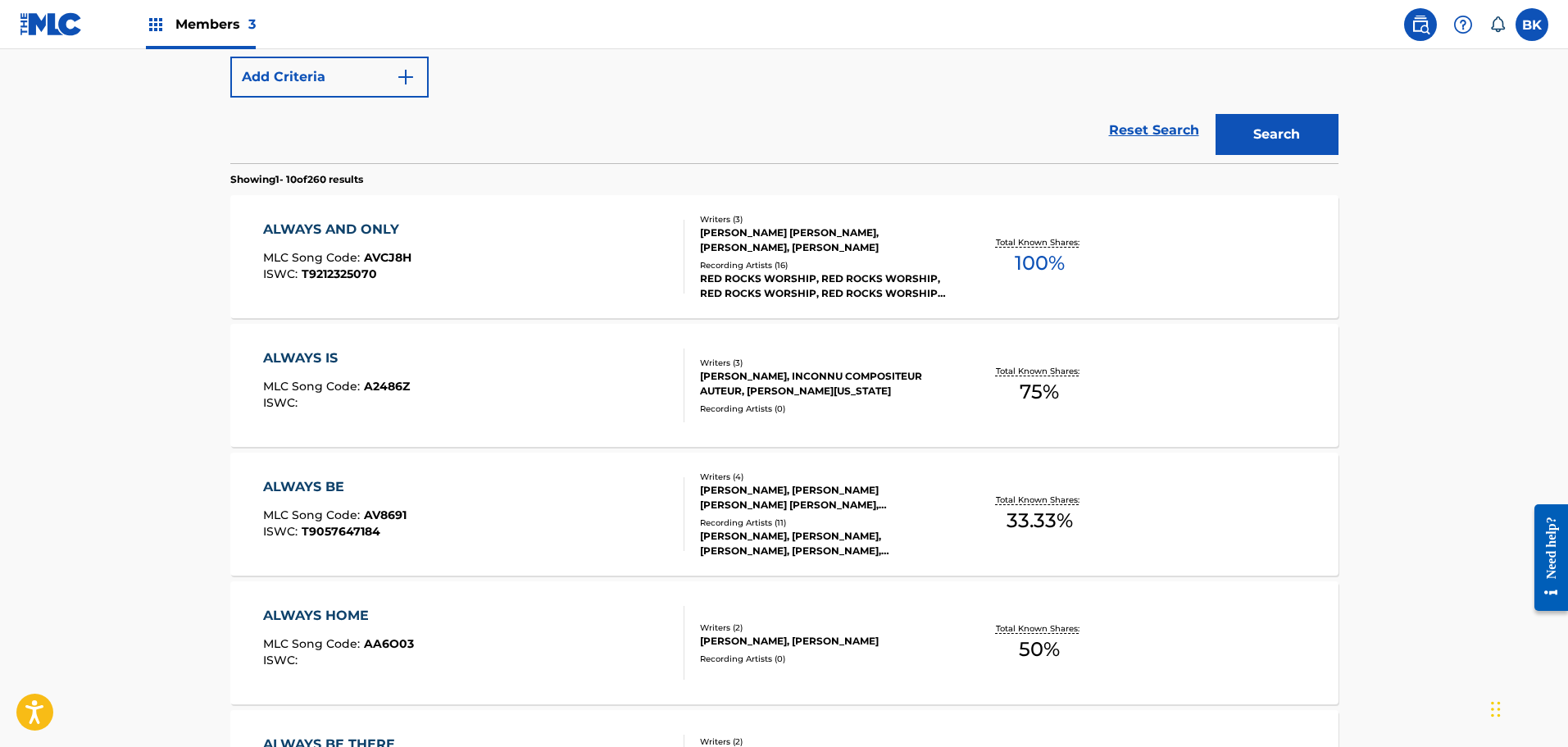
click at [801, 246] on div "[PERSON_NAME] [PERSON_NAME], [PERSON_NAME], [PERSON_NAME]" at bounding box center [823, 240] width 248 height 30
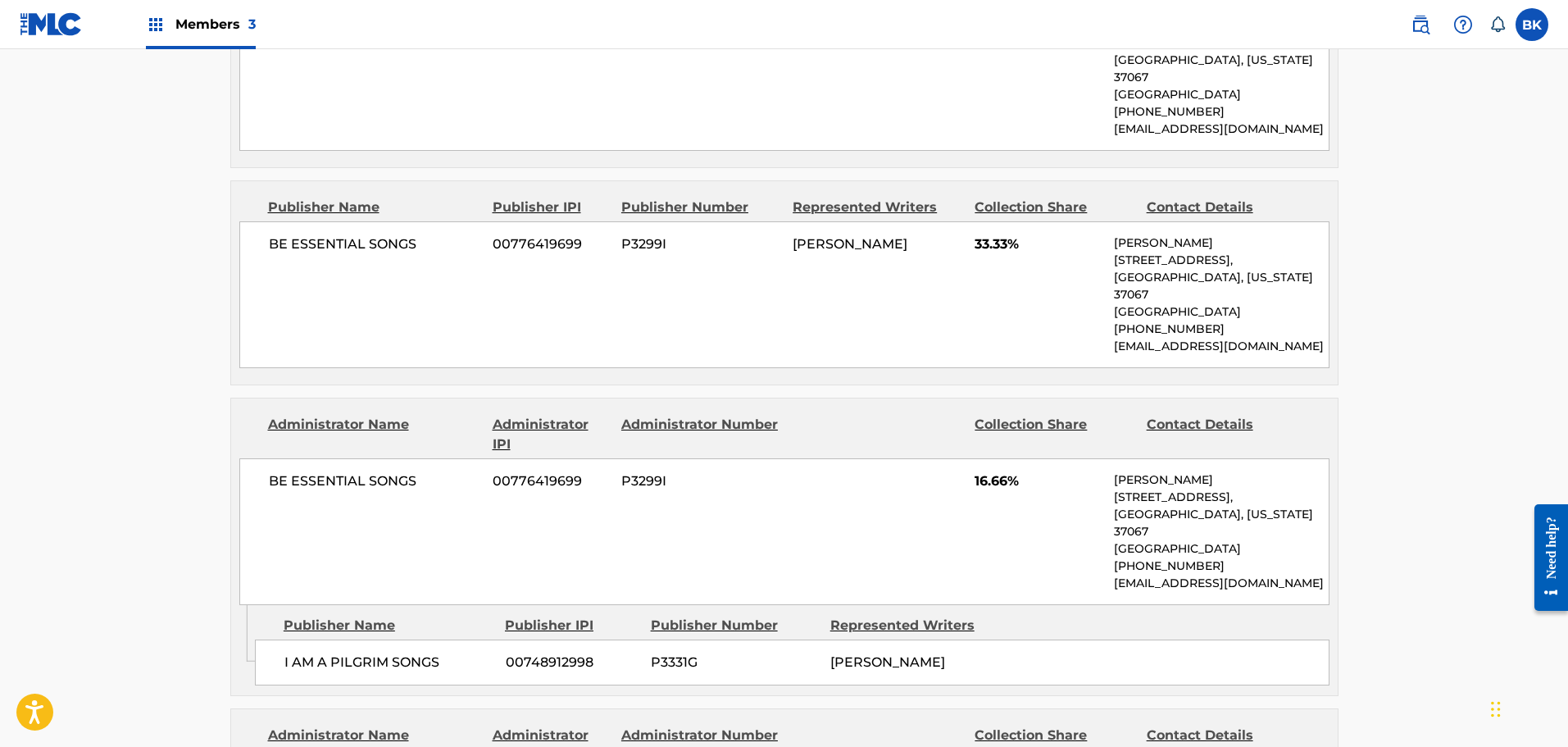
scroll to position [957, 0]
